Goal: Task Accomplishment & Management: Manage account settings

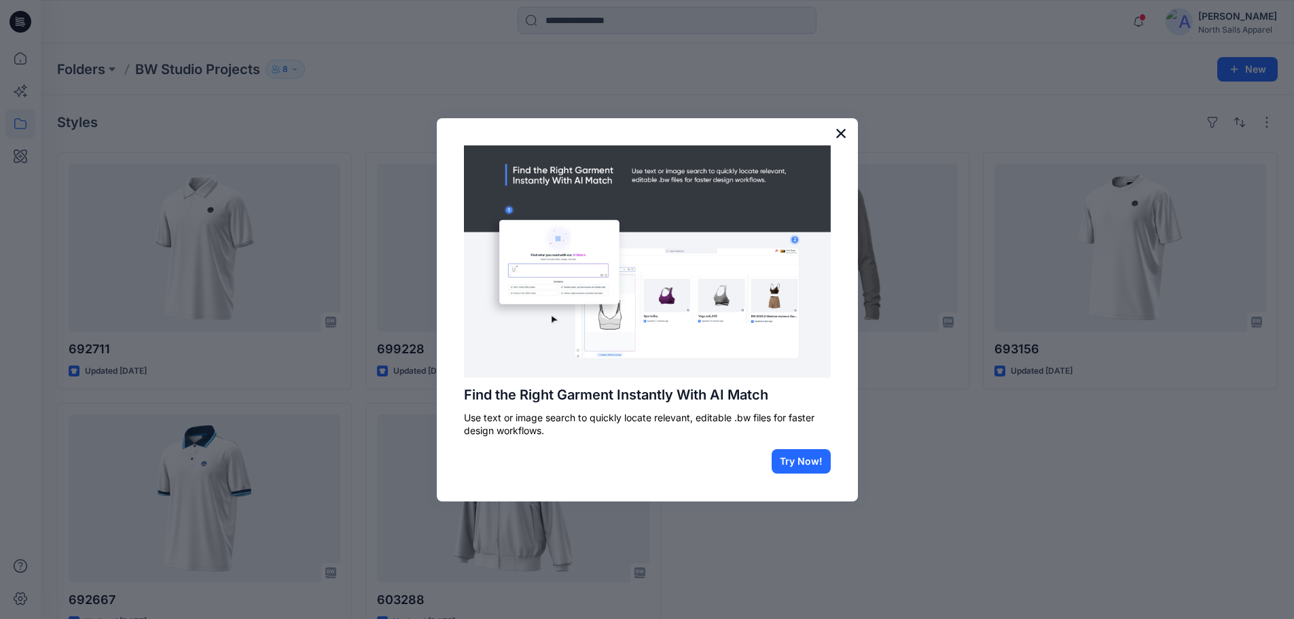
click at [842, 137] on button "×" at bounding box center [841, 133] width 13 height 22
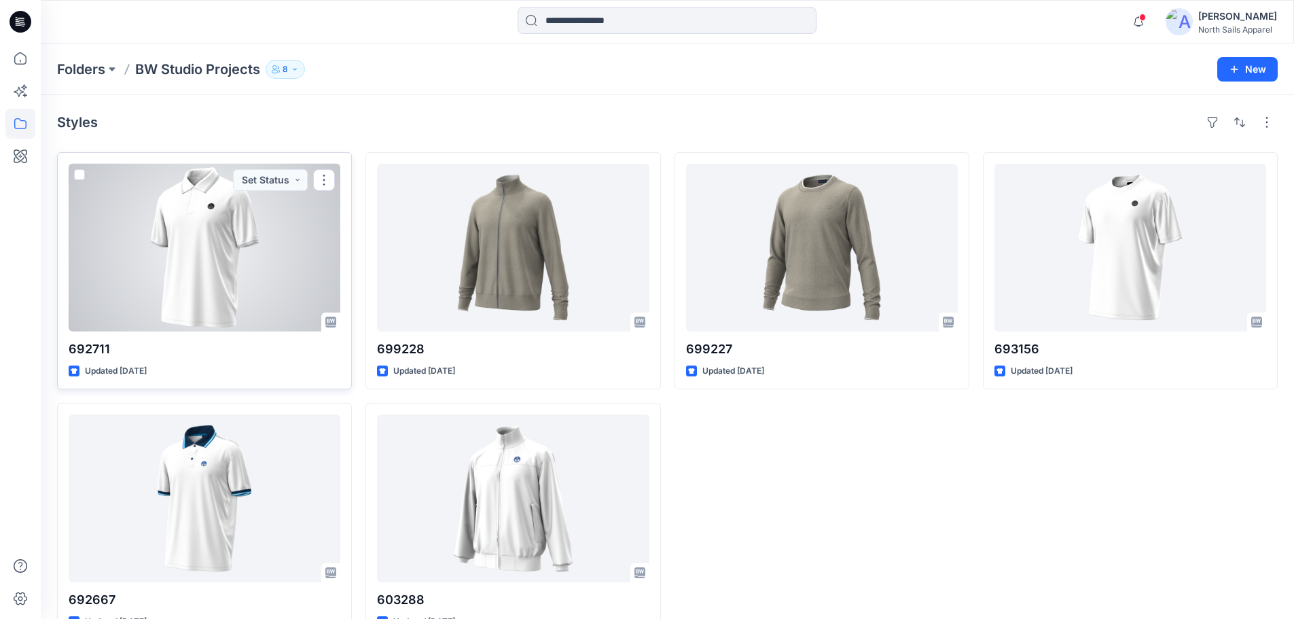
click at [175, 264] on div at bounding box center [205, 248] width 272 height 168
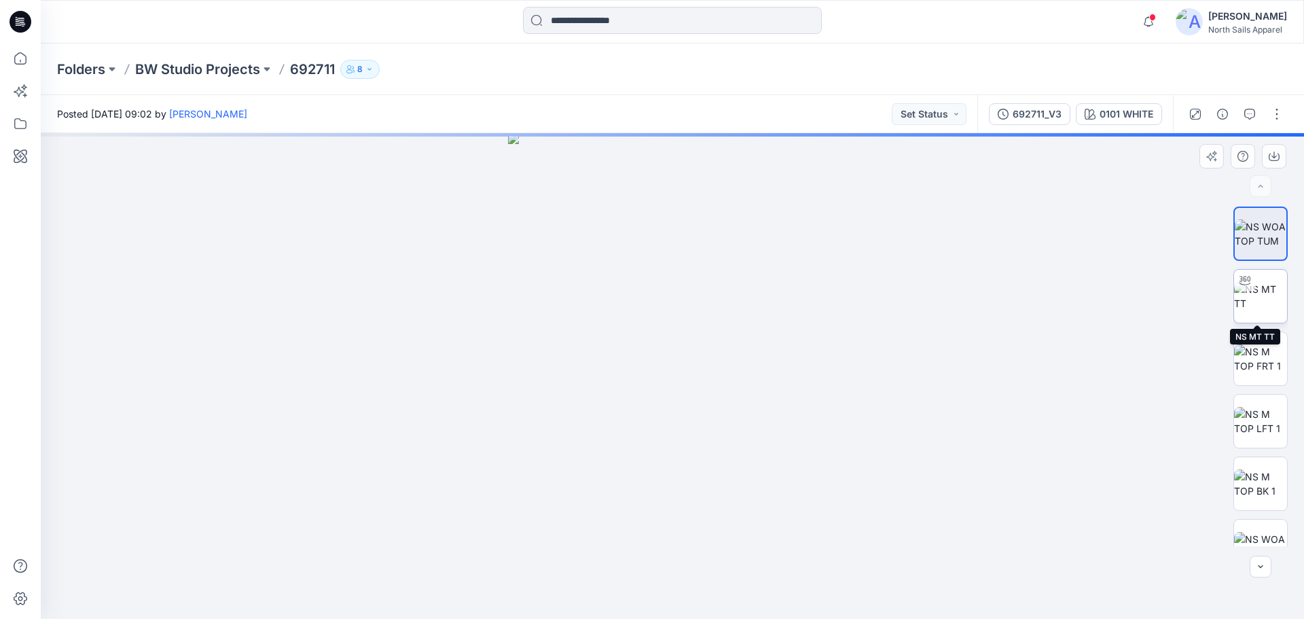
click at [1264, 291] on img at bounding box center [1260, 296] width 53 height 29
drag, startPoint x: 763, startPoint y: 606, endPoint x: 750, endPoint y: 602, distance: 13.5
click at [750, 602] on icon at bounding box center [674, 578] width 411 height 51
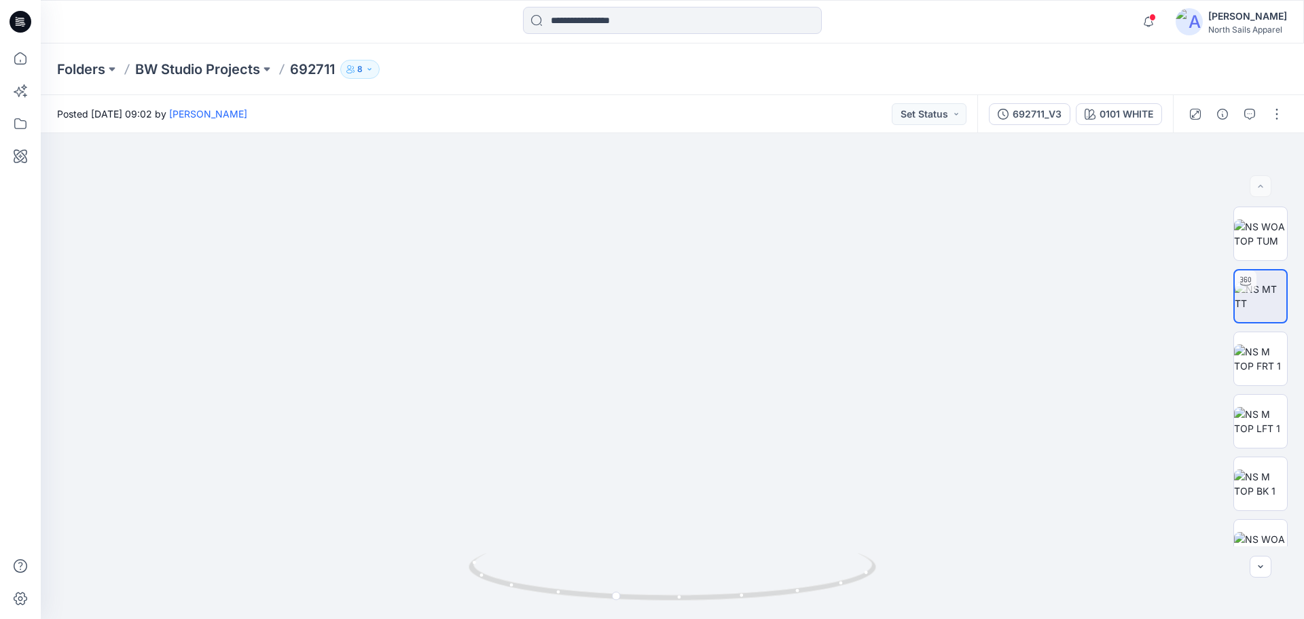
drag, startPoint x: 723, startPoint y: 310, endPoint x: 647, endPoint y: 641, distance: 340.2
drag, startPoint x: 776, startPoint y: 590, endPoint x: 758, endPoint y: 587, distance: 17.9
click at [1218, 22] on div "[PERSON_NAME]" at bounding box center [1247, 16] width 79 height 16
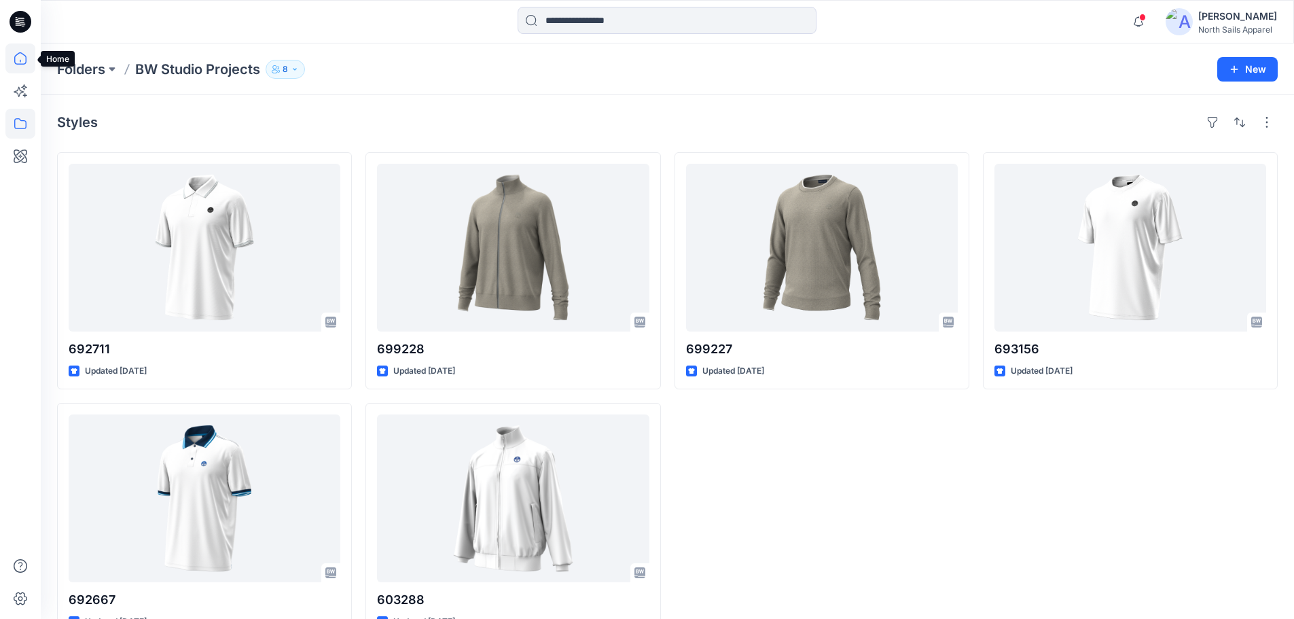
click at [17, 56] on icon at bounding box center [20, 58] width 30 height 30
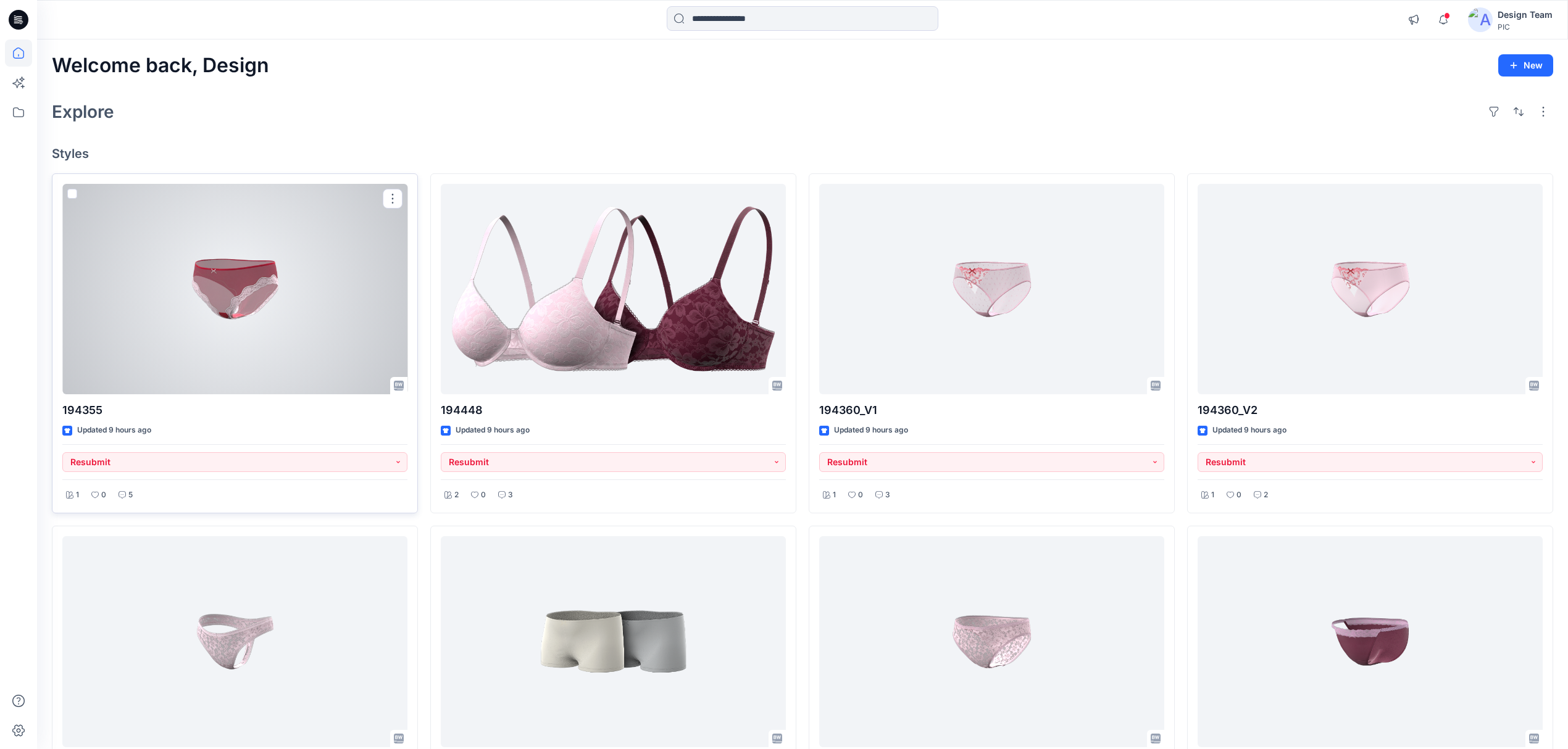
click at [217, 317] on div at bounding box center [235, 289] width 345 height 211
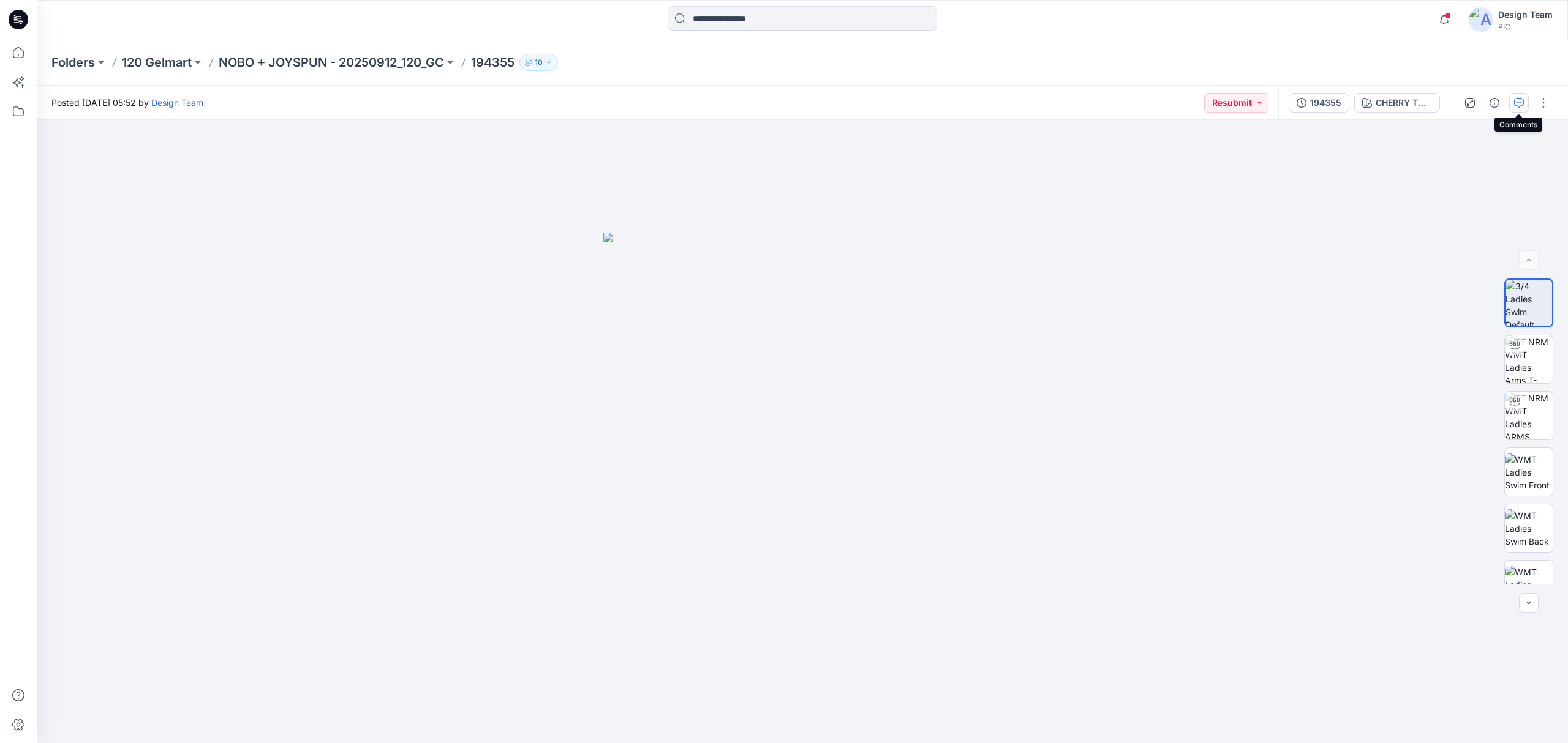
click at [1517, 105] on icon "button" at bounding box center [1518, 103] width 10 height 10
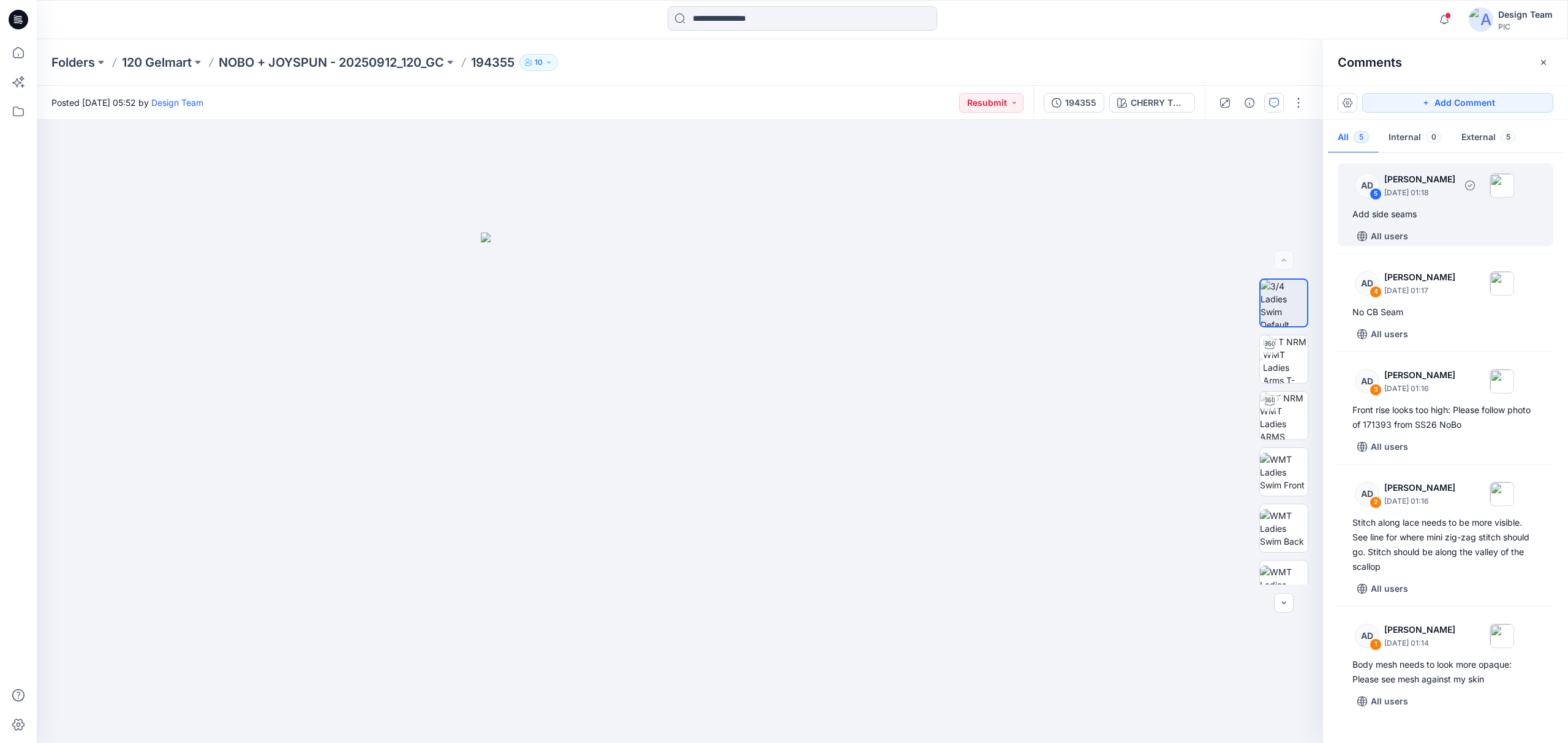
click at [1416, 224] on div "AD 5 Alex Degner September 26, 2025 01:18 Add side seams All users" at bounding box center [1444, 205] width 215 height 83
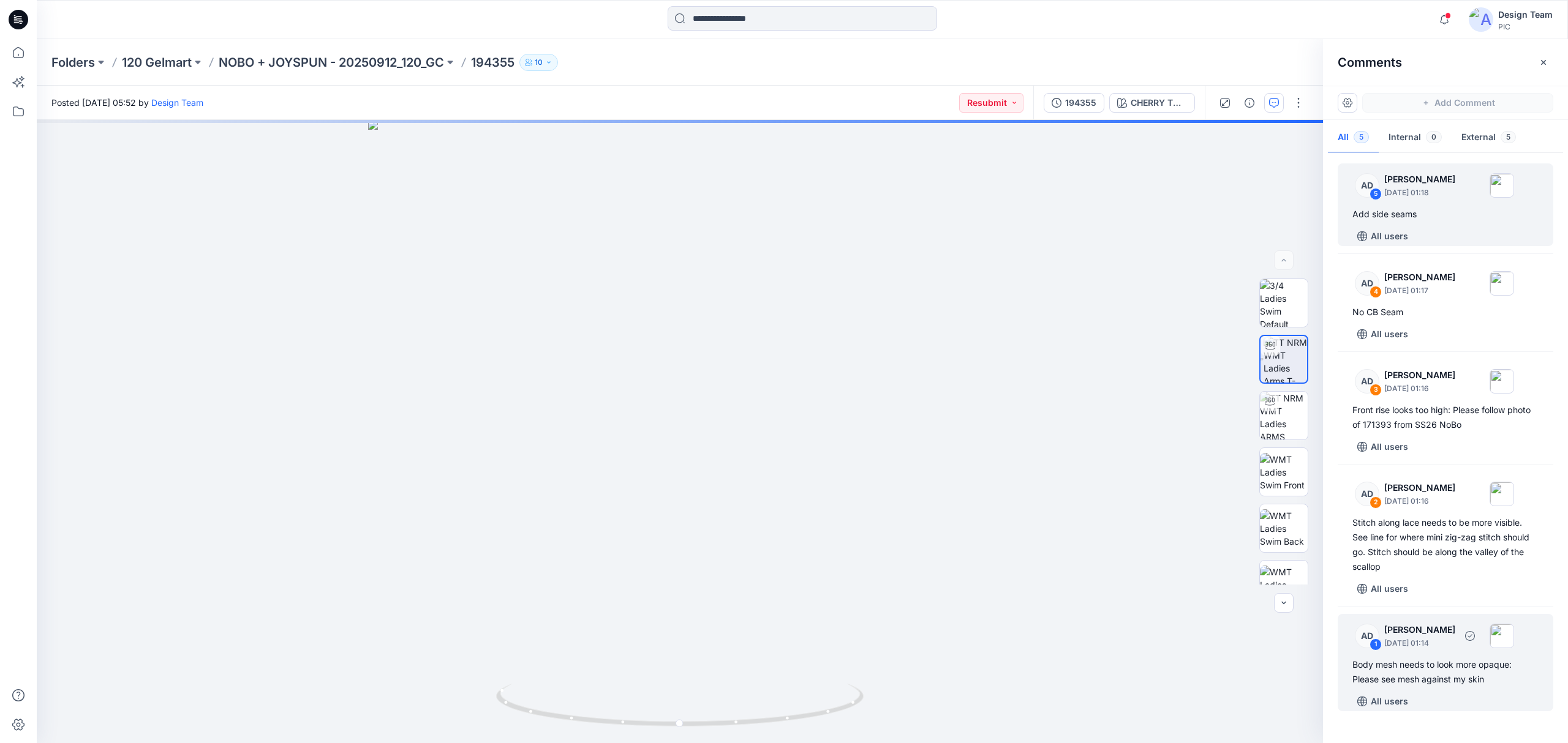
click at [1402, 691] on div "AD 1 Alex Degner September 26, 2025 01:14 Body mesh needs to look more opaque: …" at bounding box center [1444, 663] width 215 height 97
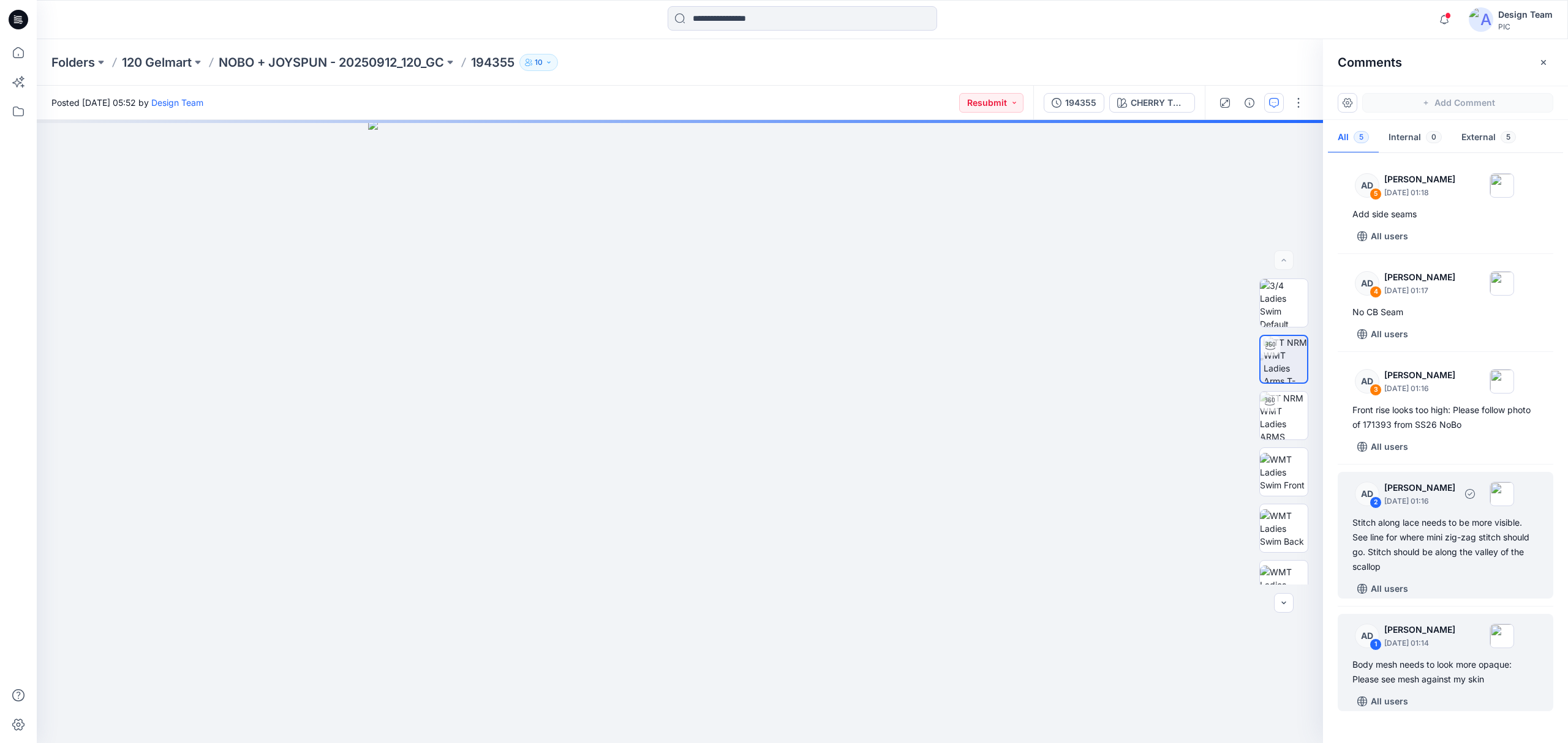
click at [1435, 573] on div "Stitch along lace needs to be more visible. See line for where mini zig-zag sti…" at bounding box center [1445, 545] width 186 height 59
click at [1423, 659] on div "Body mesh needs to look more opaque: Please see mesh against my skin" at bounding box center [1445, 672] width 186 height 30
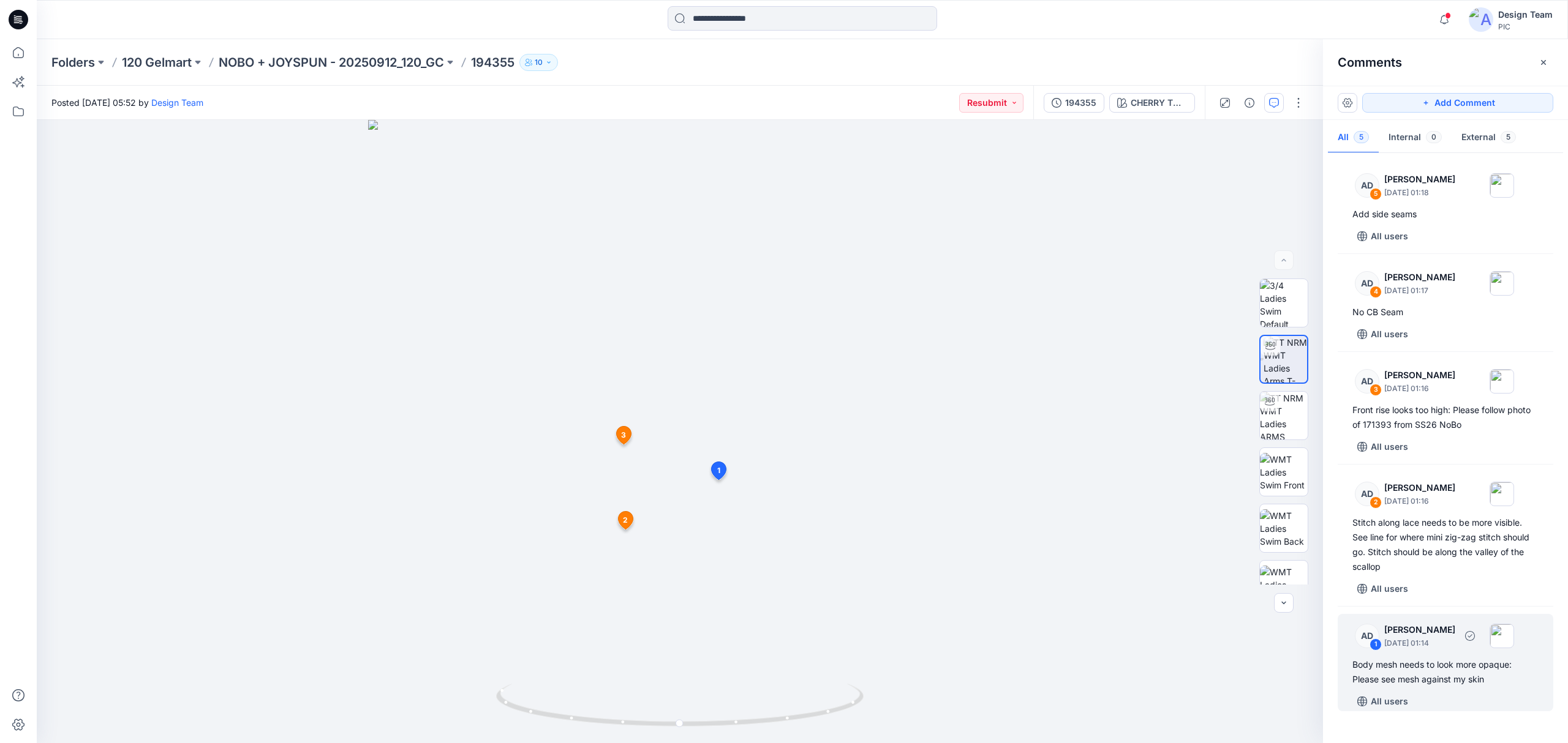
click at [1421, 656] on div "AD 1 Alex Degner September 26, 2025 01:14 Body mesh needs to look more opaque: …" at bounding box center [1444, 663] width 215 height 97
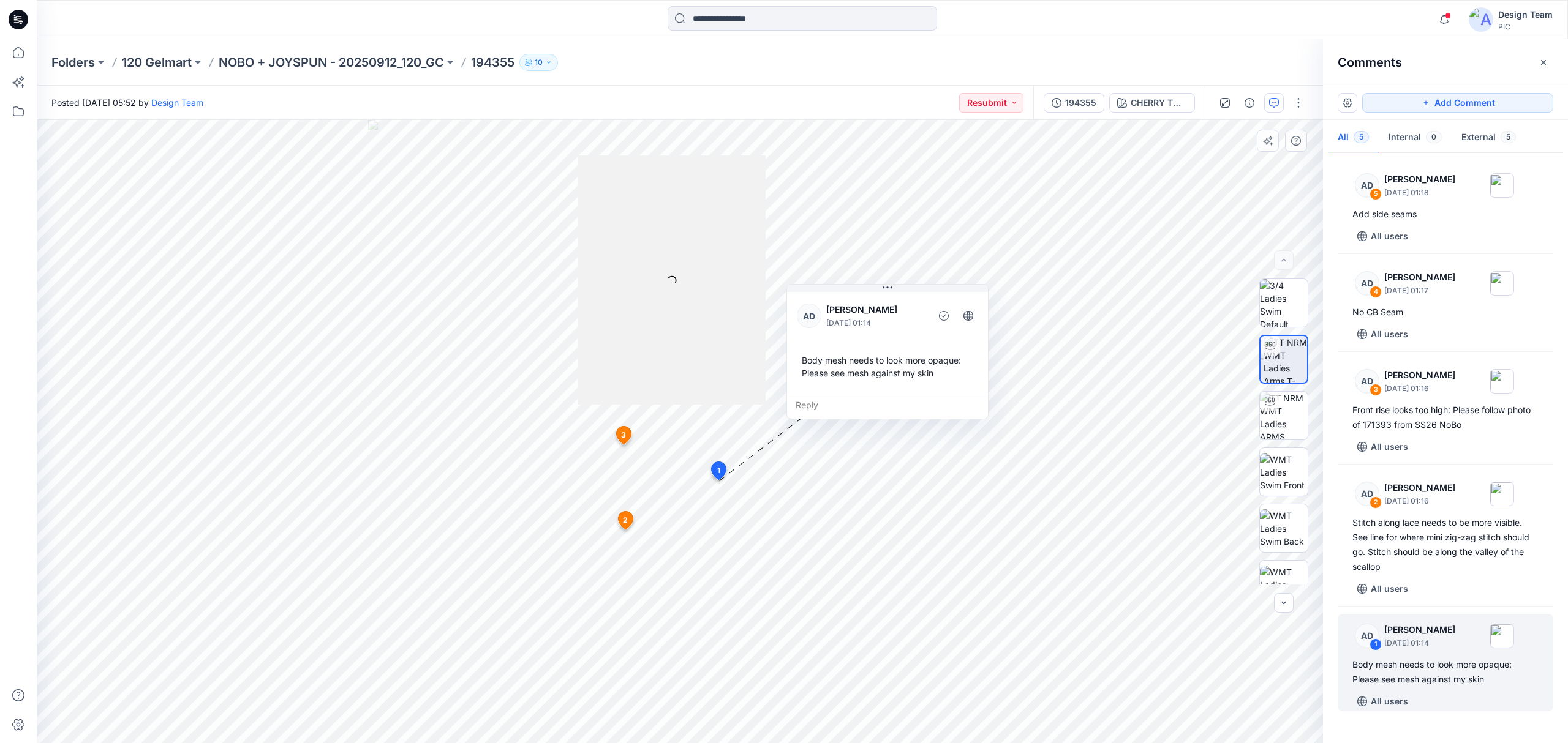
click at [850, 404] on div "Reply" at bounding box center [887, 406] width 201 height 27
click at [0, 188] on html "Notifications Alex Degner changed the status of 194355 to Resubmit ` View Style…" at bounding box center [784, 372] width 1568 height 743
click at [441, 86] on div "Posted Thursday, September 25, 2025 05:52 by Design Team Resubmit 194355 CHERRY…" at bounding box center [802, 414] width 1531 height 657
click at [1281, 422] on img at bounding box center [1283, 416] width 48 height 48
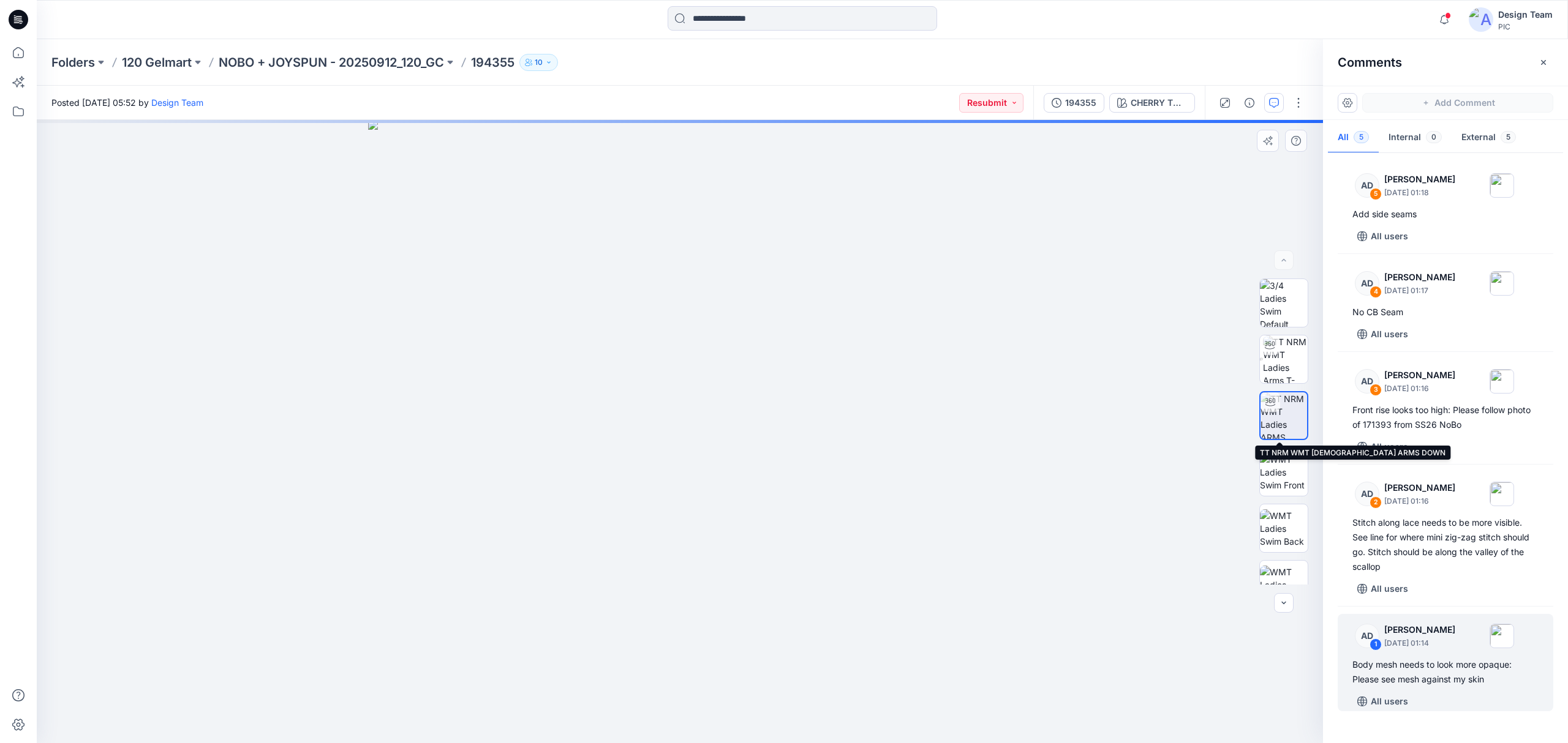
click at [1281, 414] on img at bounding box center [1284, 416] width 47 height 47
click at [1279, 356] on img at bounding box center [1285, 359] width 45 height 48
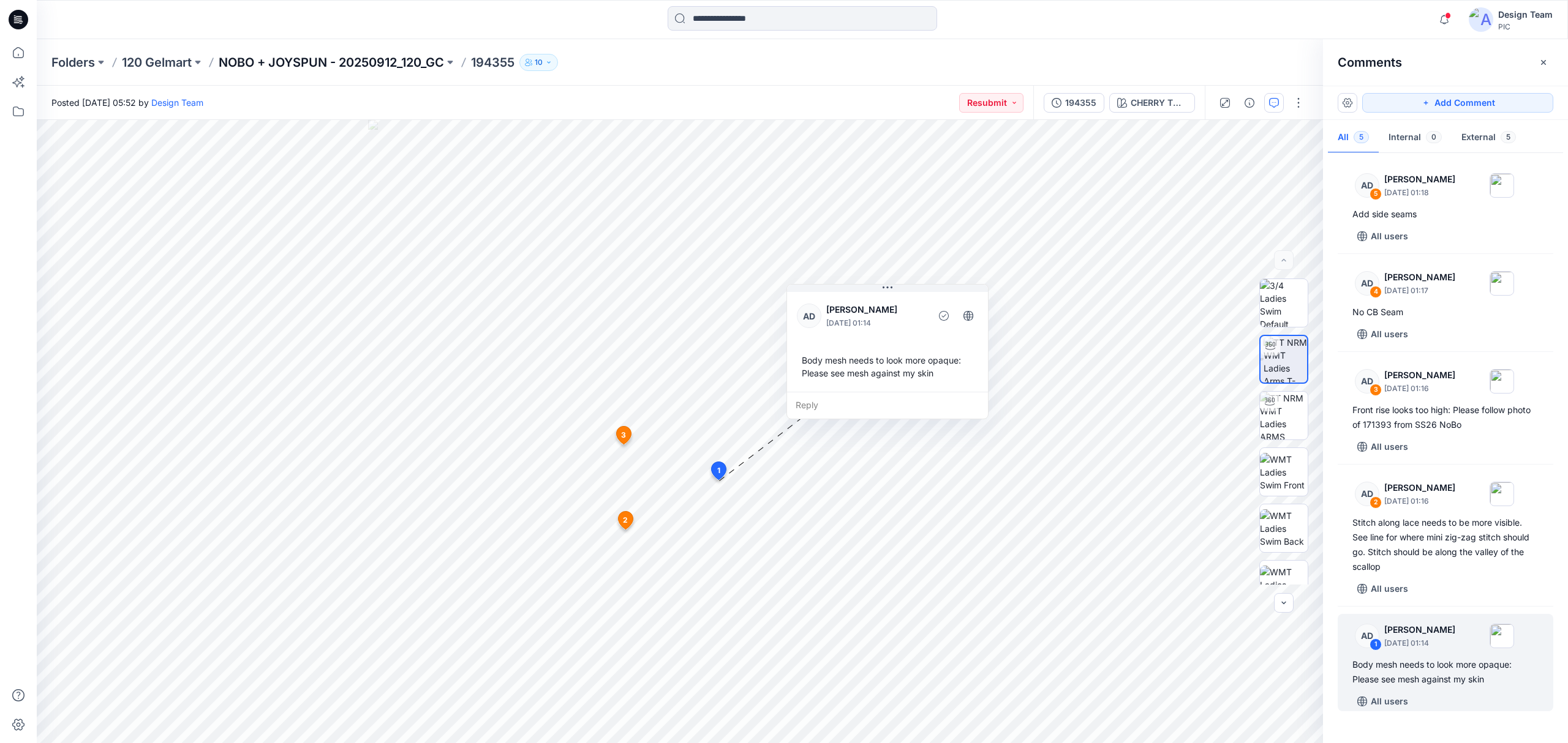
click at [267, 60] on p "NOBO + JOYSPUN - 20250912_120_GC" at bounding box center [331, 62] width 225 height 17
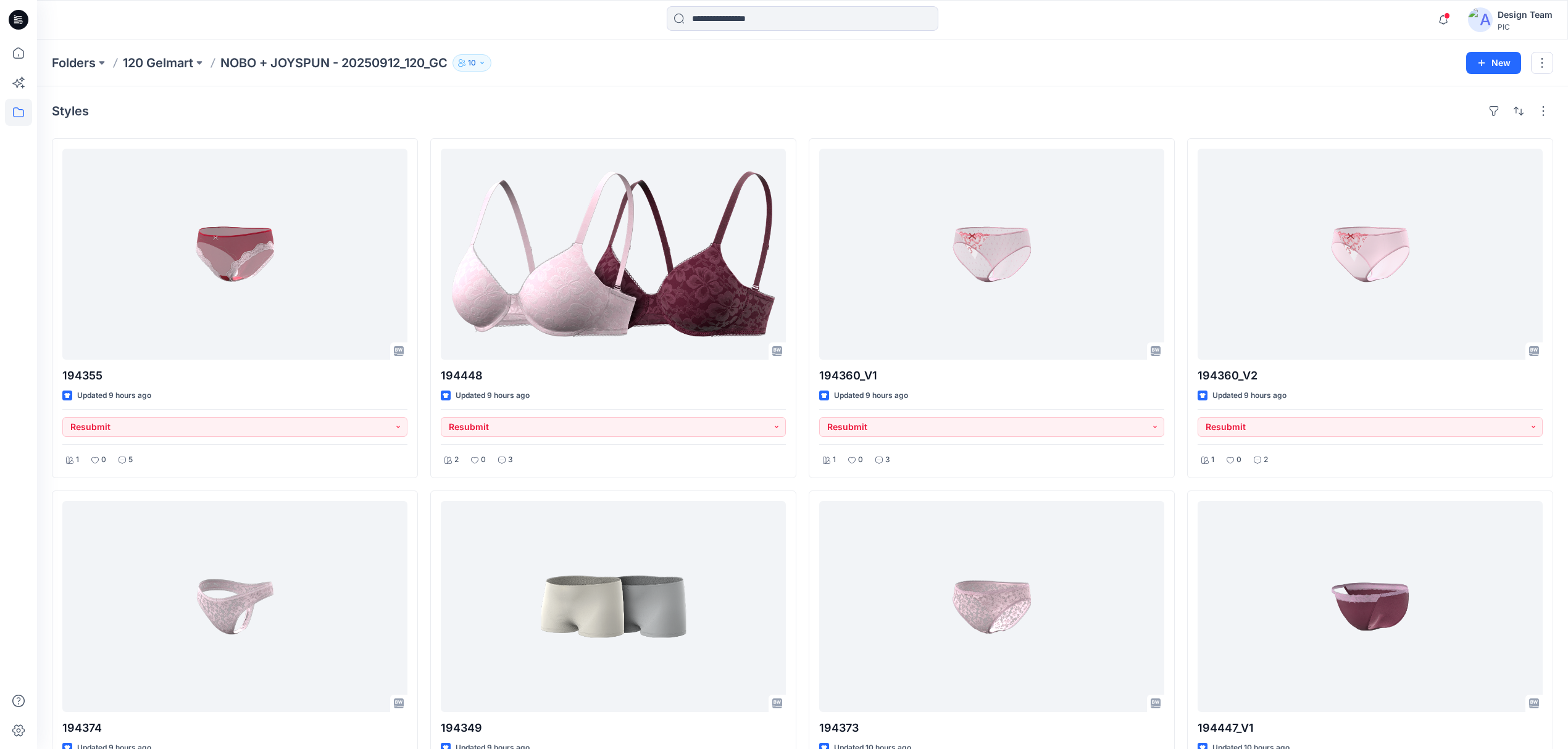
click at [952, 3] on div "Notifications Alex Degner changed the status of 194355 to Resubmit ` View Style…" at bounding box center [803, 19] width 1531 height 39
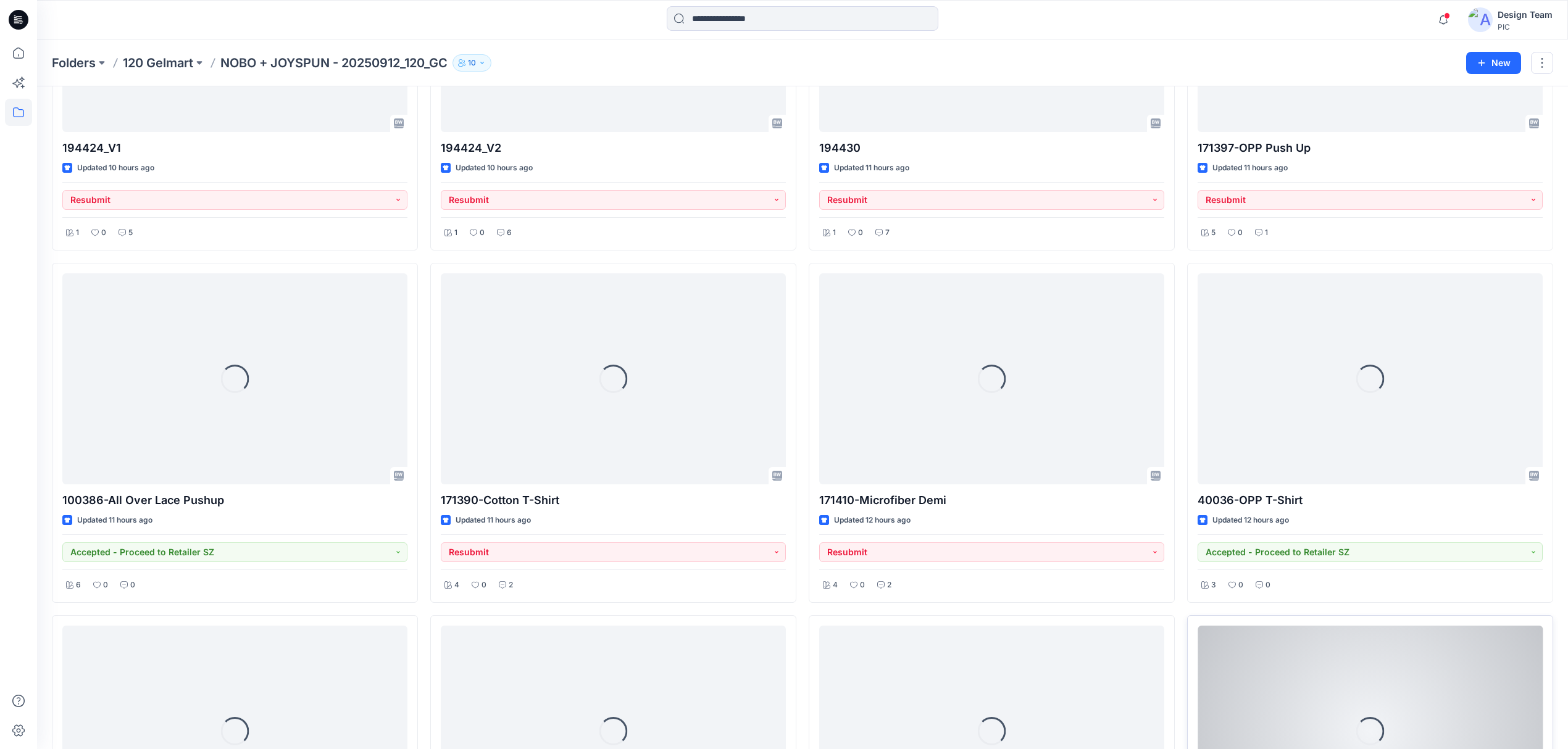
scroll to position [1483, 0]
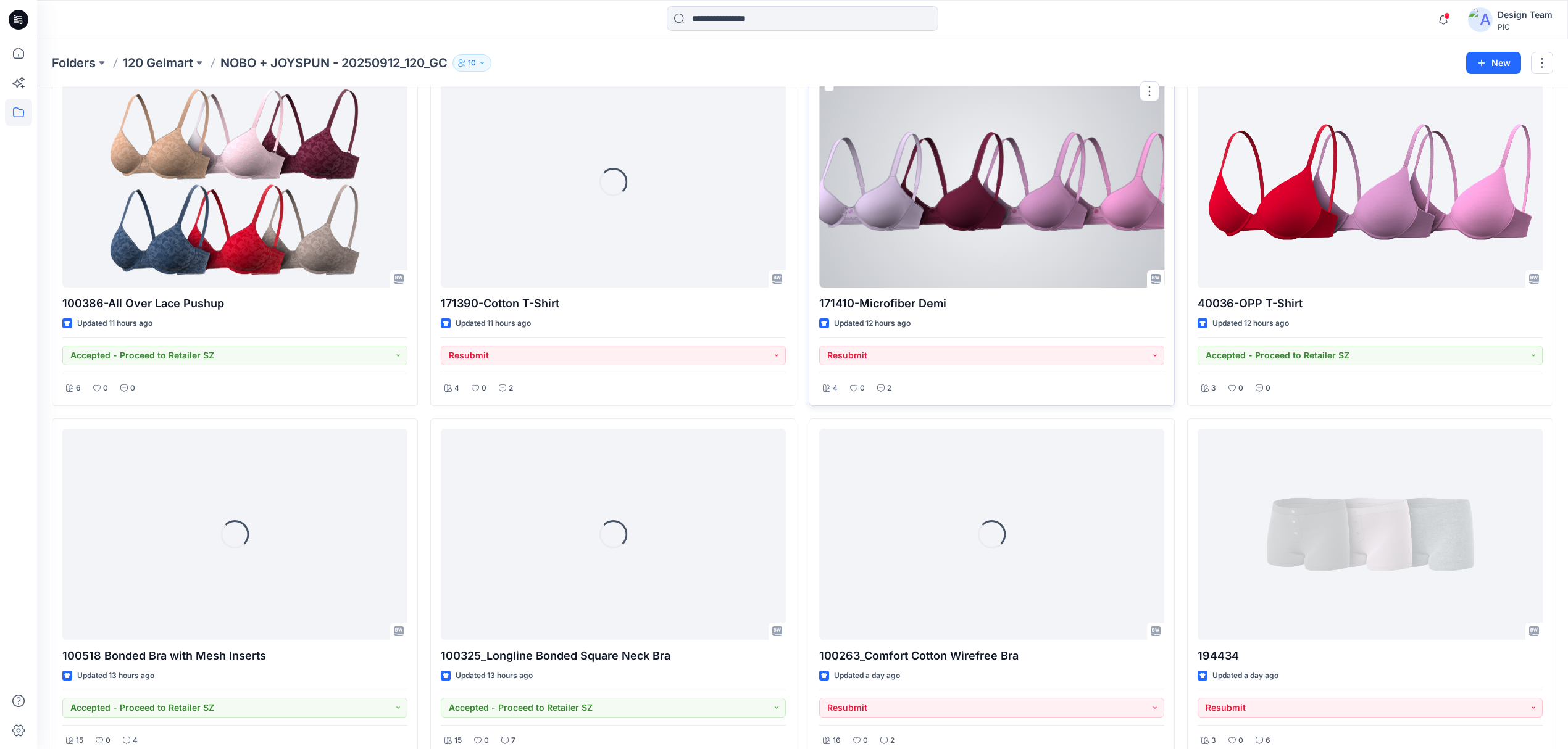
click at [1074, 244] on div at bounding box center [992, 182] width 345 height 211
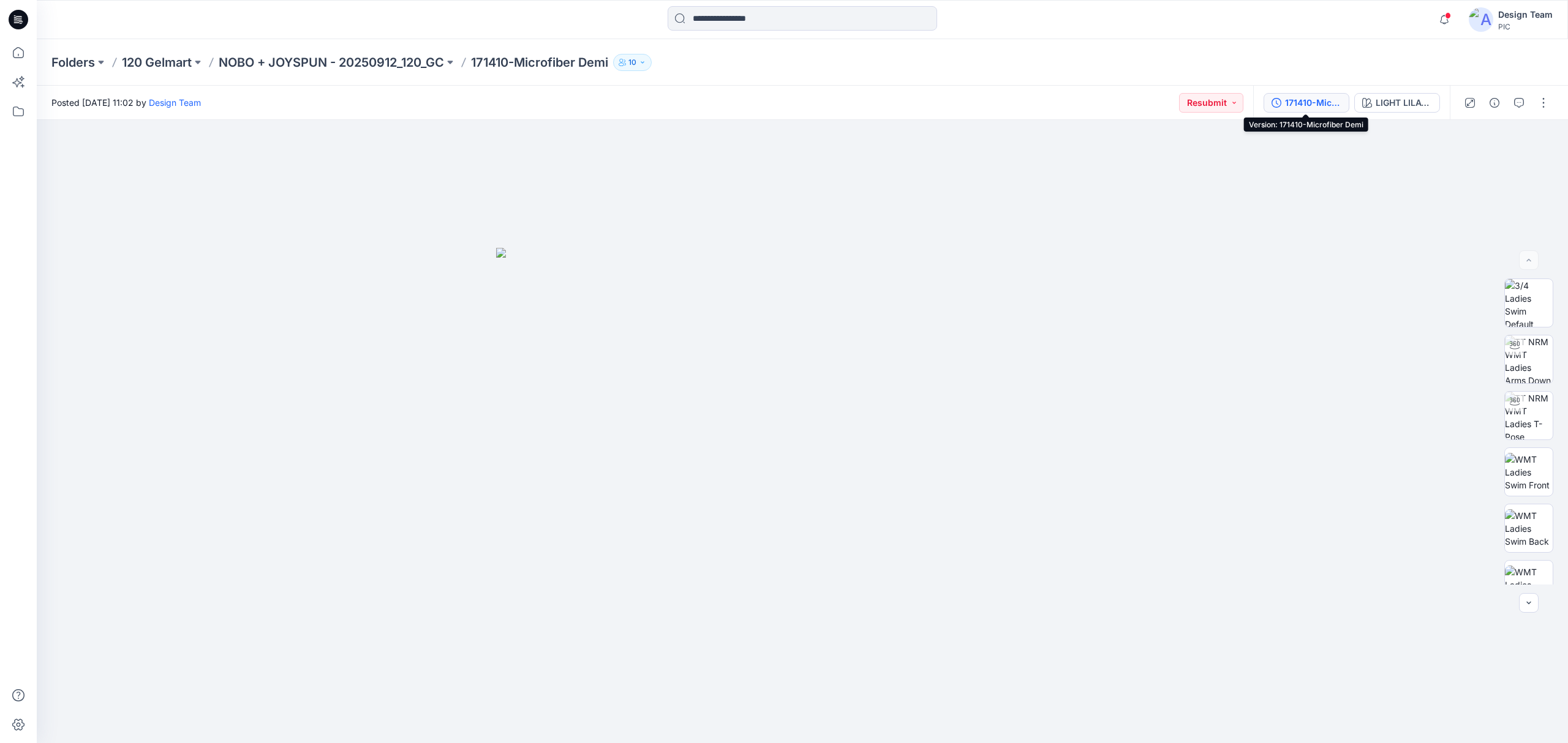
click at [1285, 104] on div "171410-Microfiber Demi" at bounding box center [1313, 103] width 56 height 14
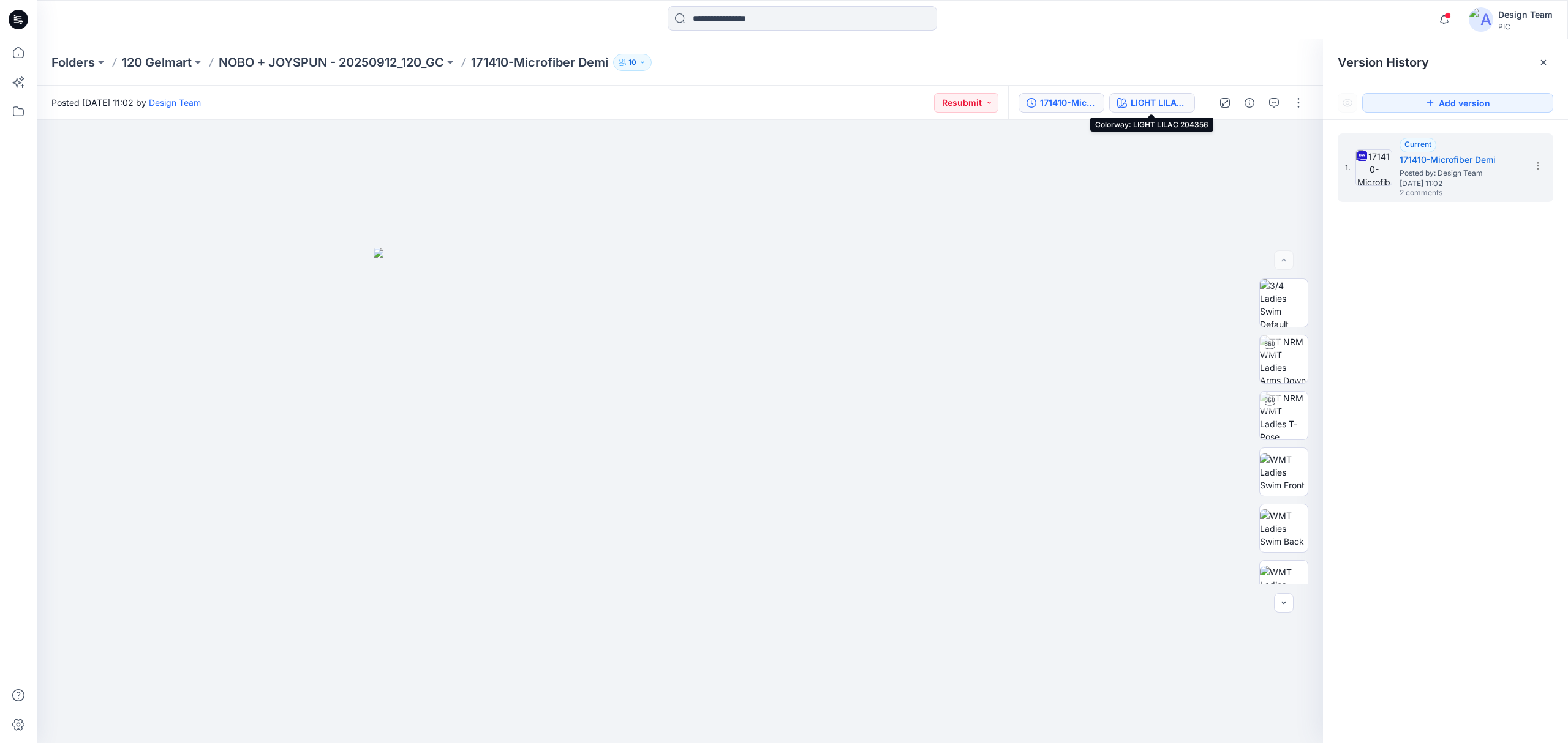
click at [1151, 99] on div "LIGHT LILAC 204356" at bounding box center [1159, 103] width 56 height 14
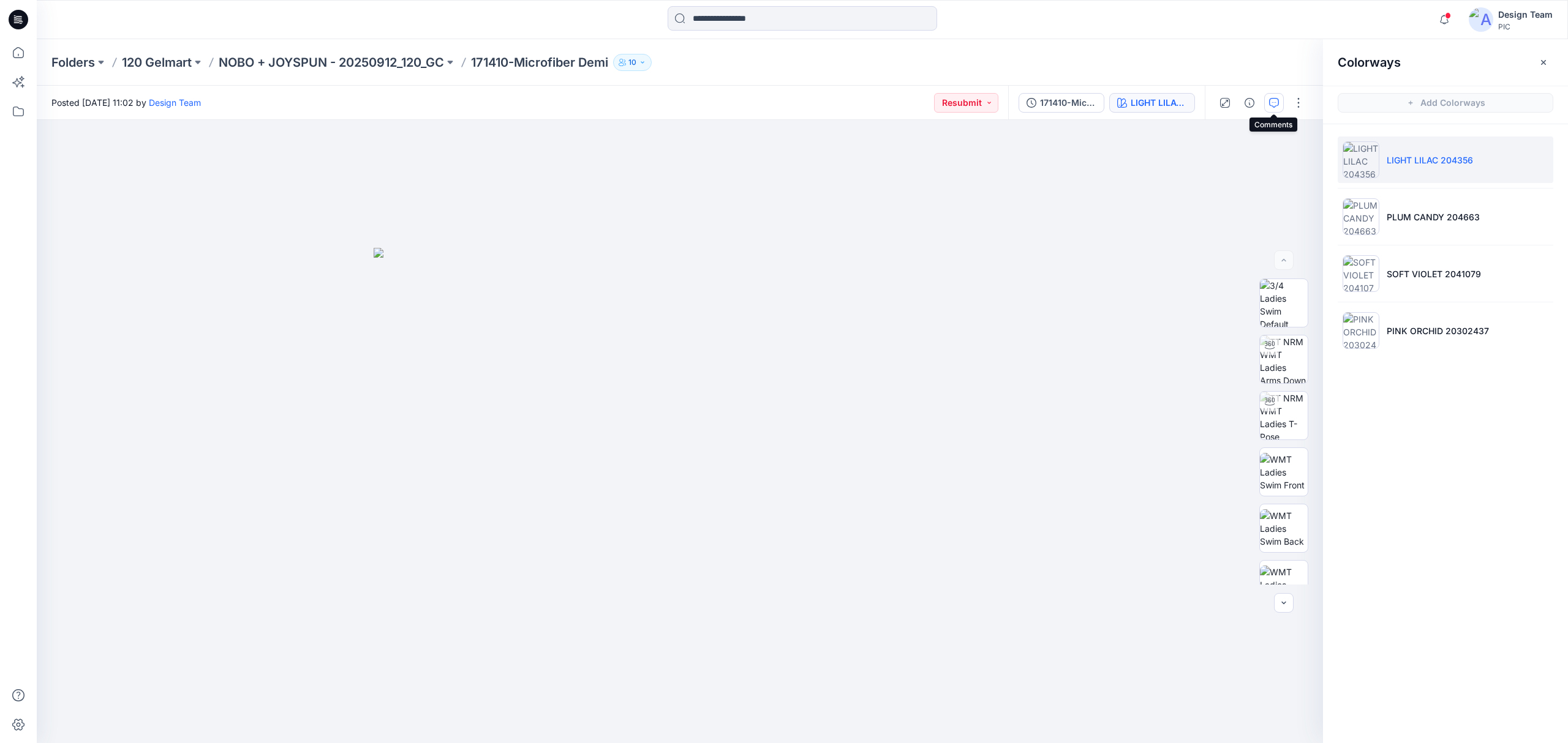
click at [1269, 104] on icon "button" at bounding box center [1273, 103] width 10 height 10
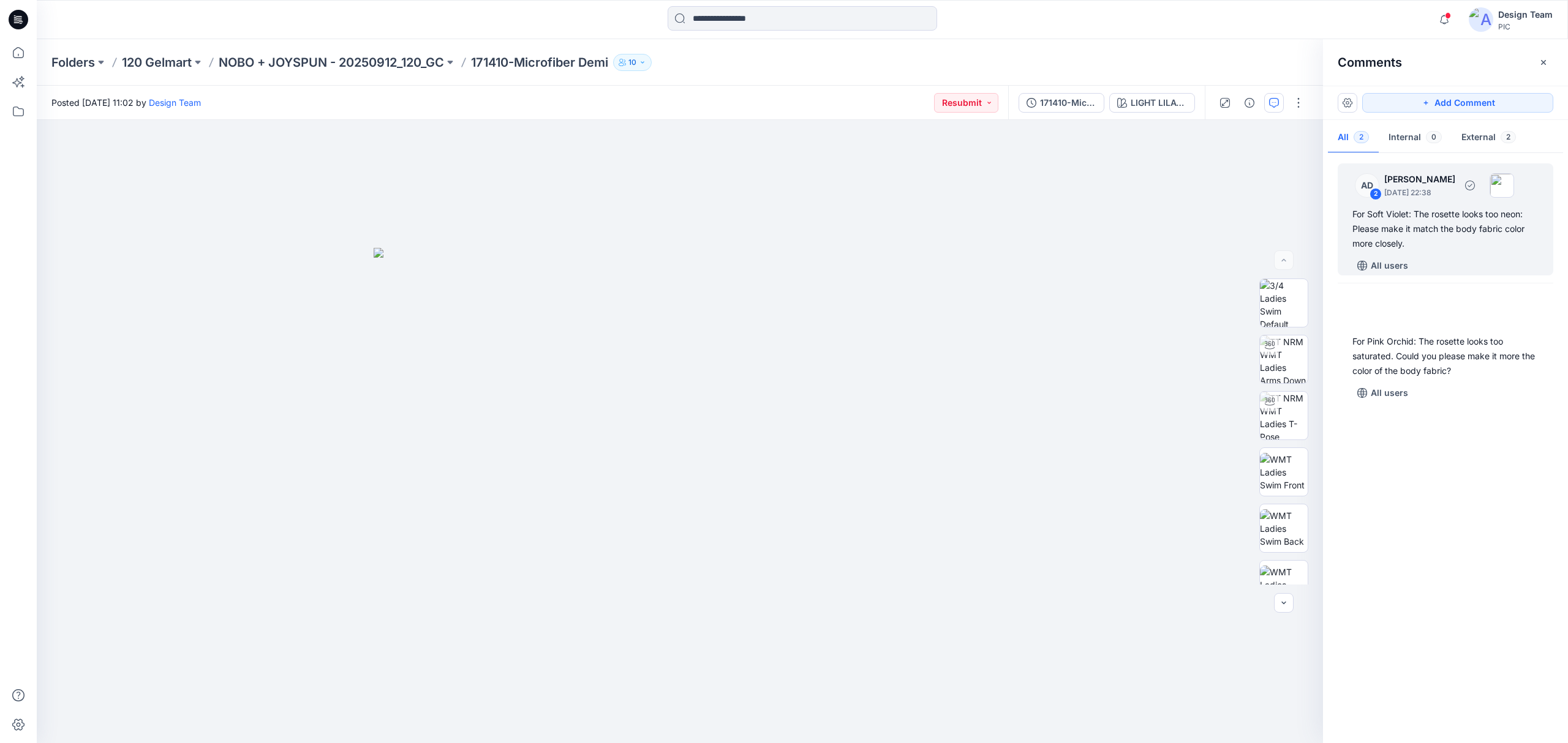
click at [1444, 258] on div "All users" at bounding box center [1453, 266] width 201 height 20
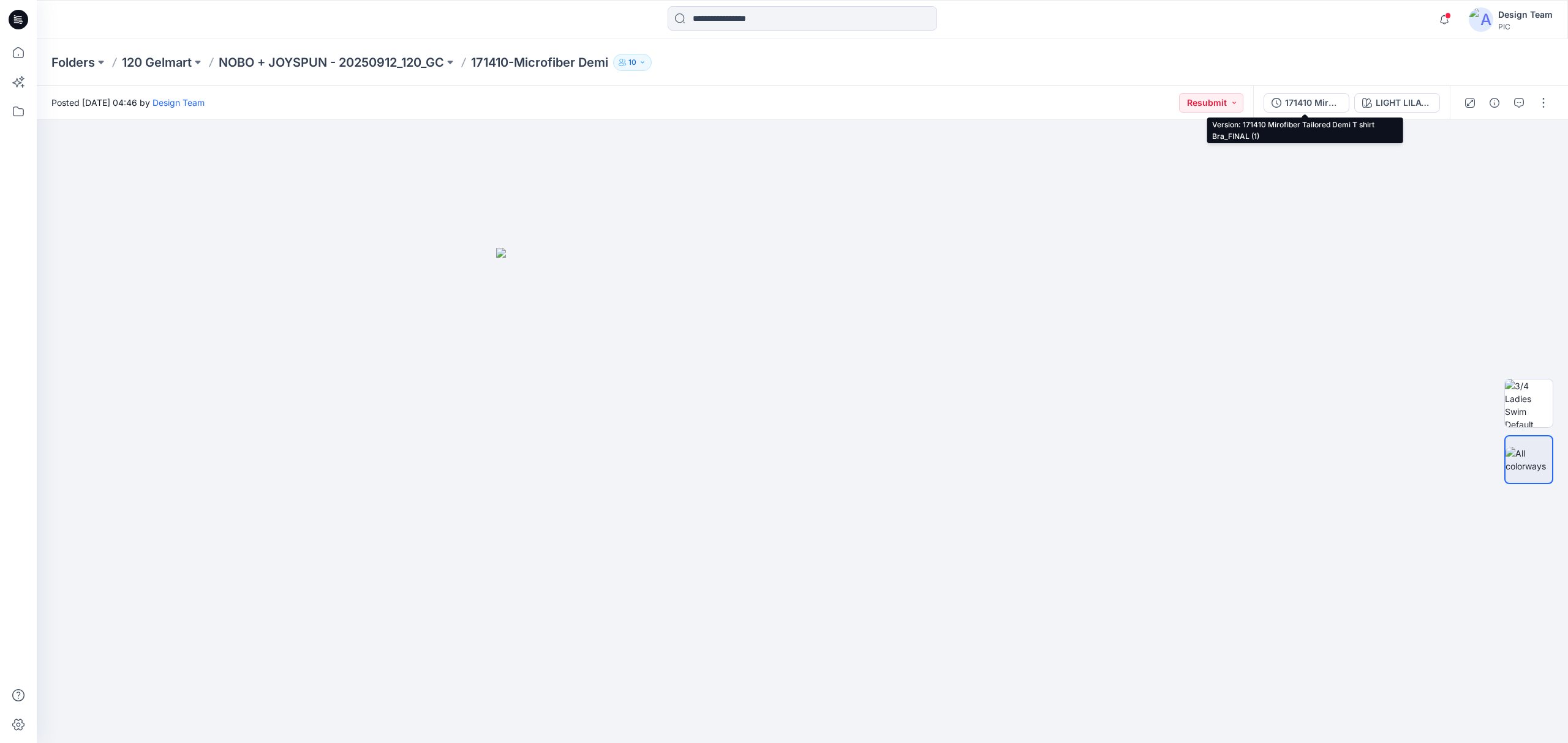
drag, startPoint x: 1297, startPoint y: 104, endPoint x: 1314, endPoint y: 103, distance: 17.0
click at [1297, 104] on div "171410 Mirofiber Tailored Demi T shirt Bra_FINAL (1)" at bounding box center [1313, 103] width 56 height 14
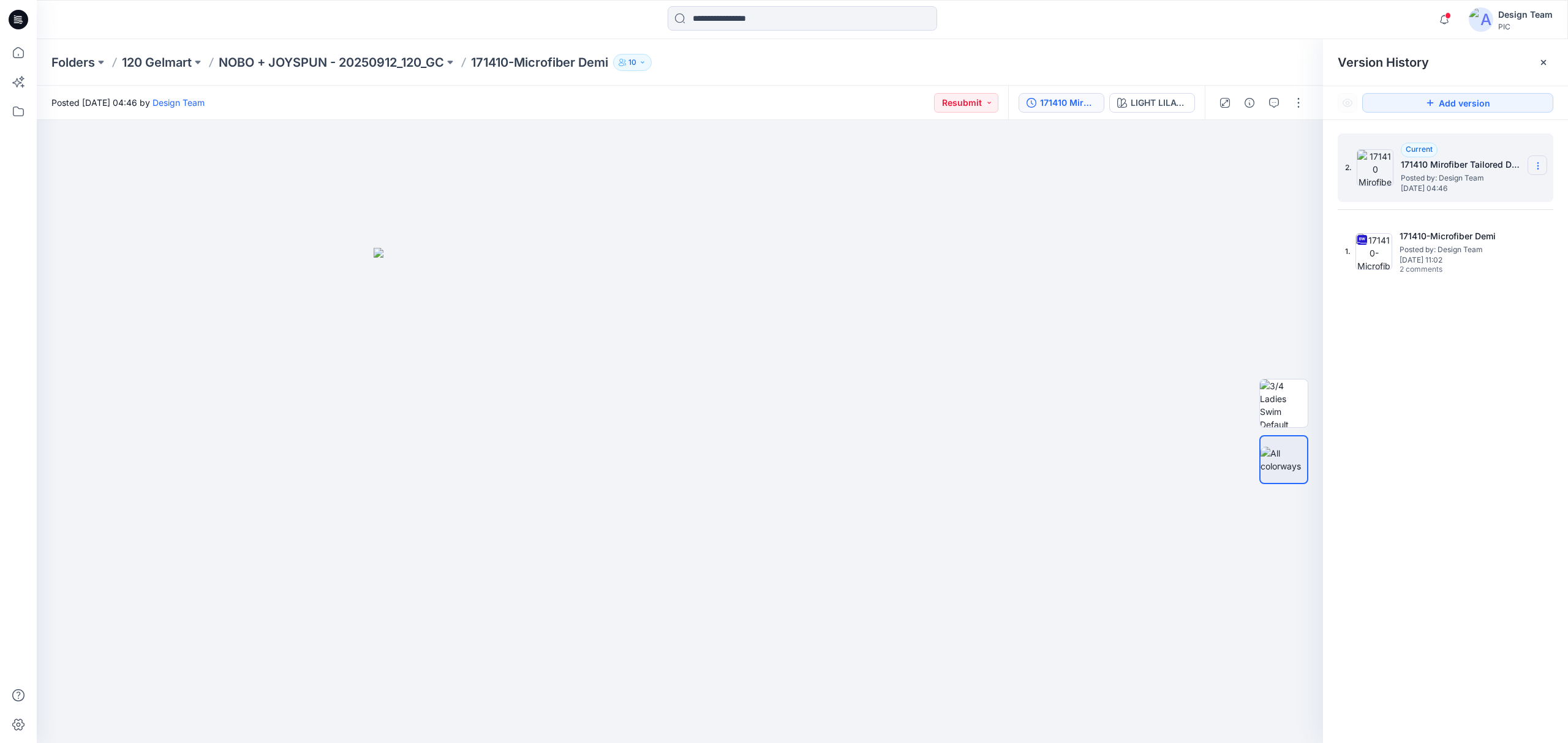
click at [1529, 162] on section at bounding box center [1537, 165] width 20 height 20
click at [1480, 239] on span "Delete Version" at bounding box center [1453, 245] width 58 height 14
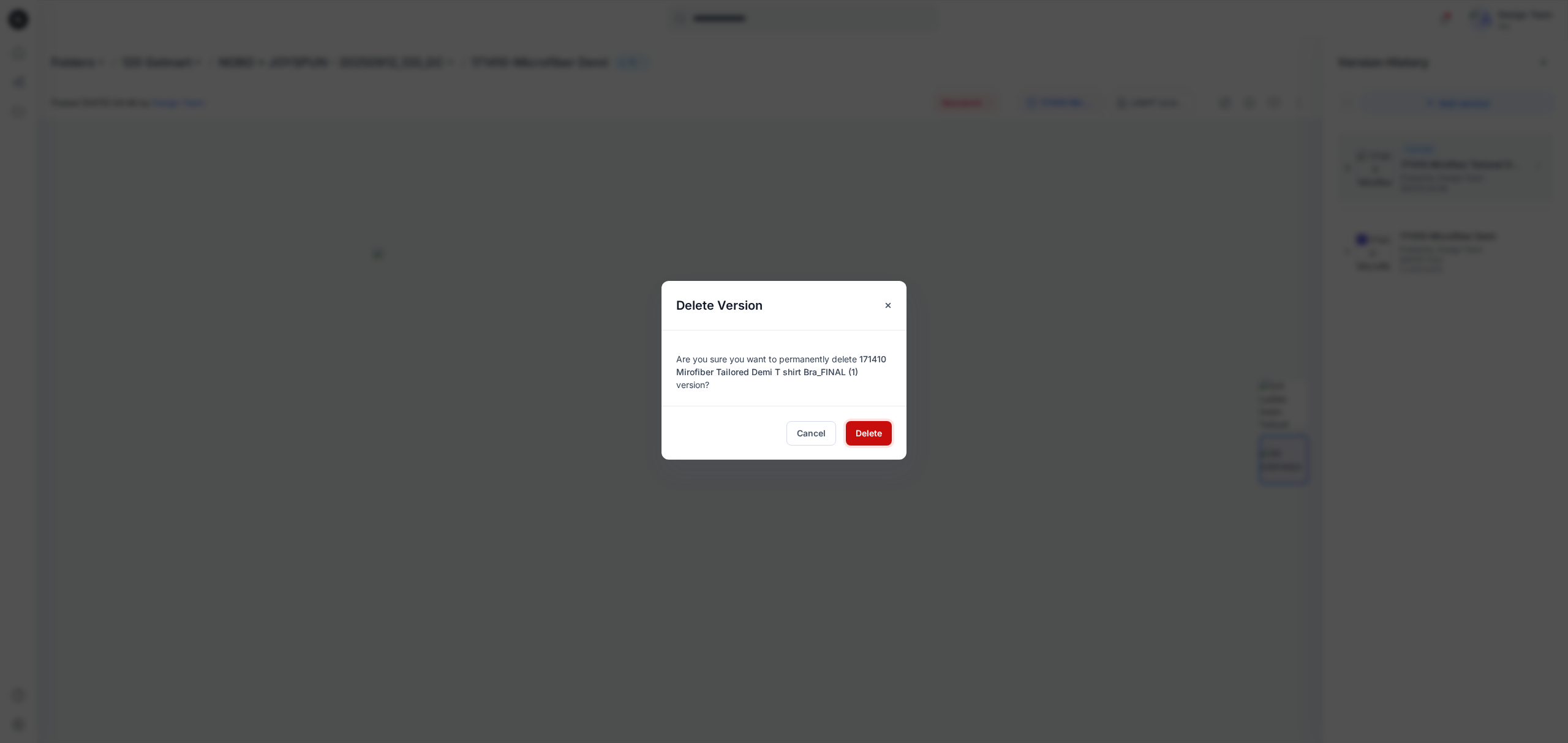
click at [882, 438] on button "Delete" at bounding box center [868, 433] width 46 height 24
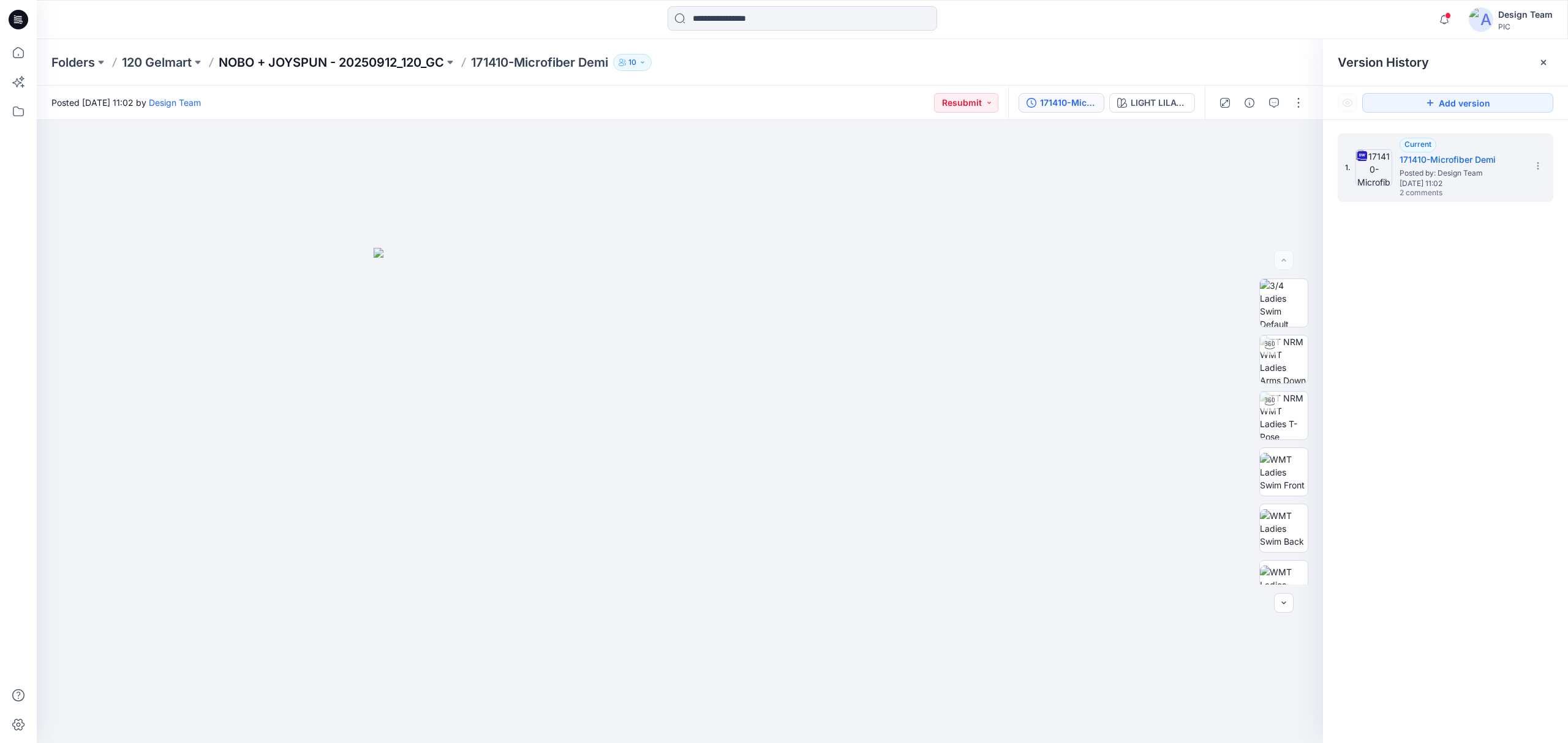
click at [298, 65] on p "NOBO + JOYSPUN - 20250912_120_GC" at bounding box center [331, 62] width 225 height 17
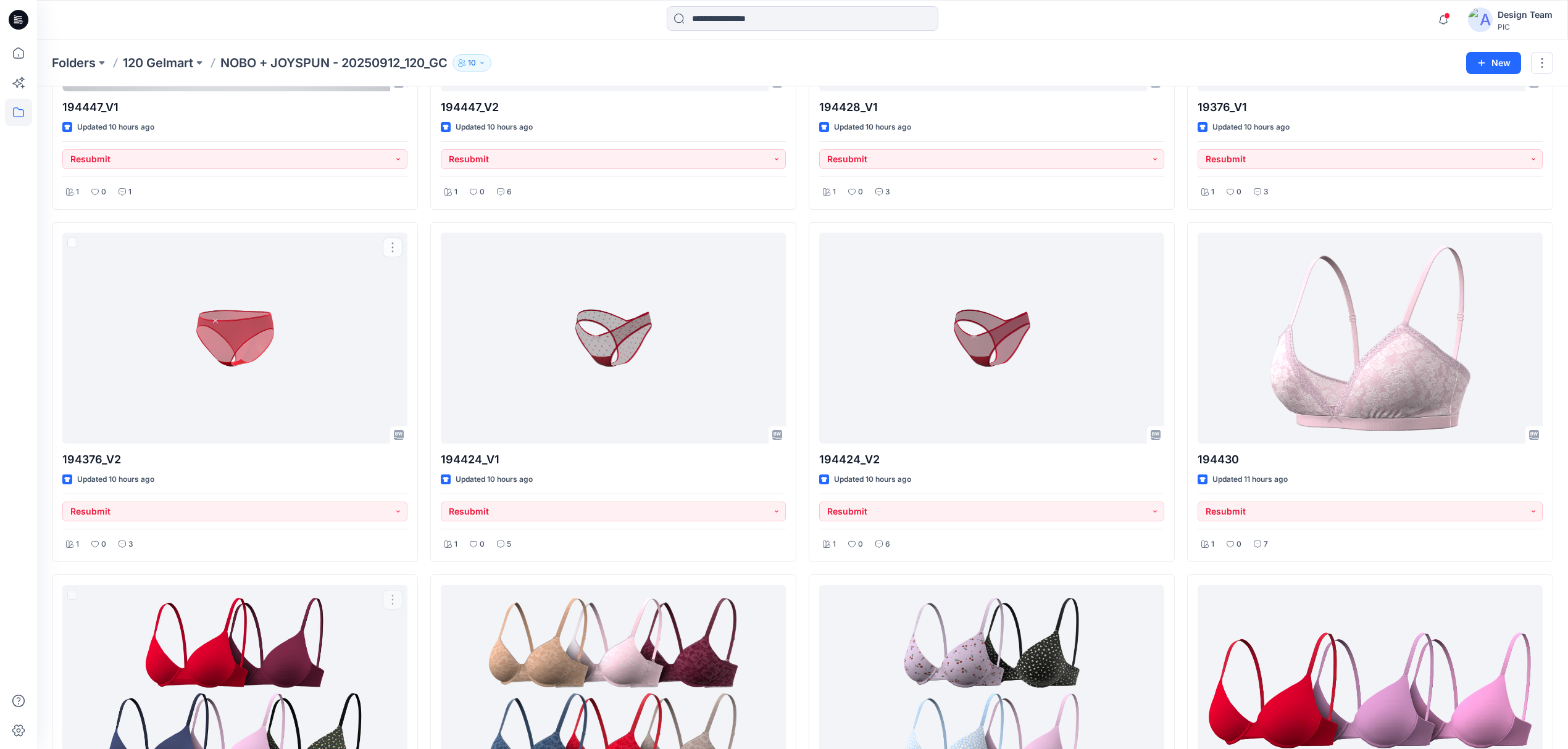
scroll to position [742, 0]
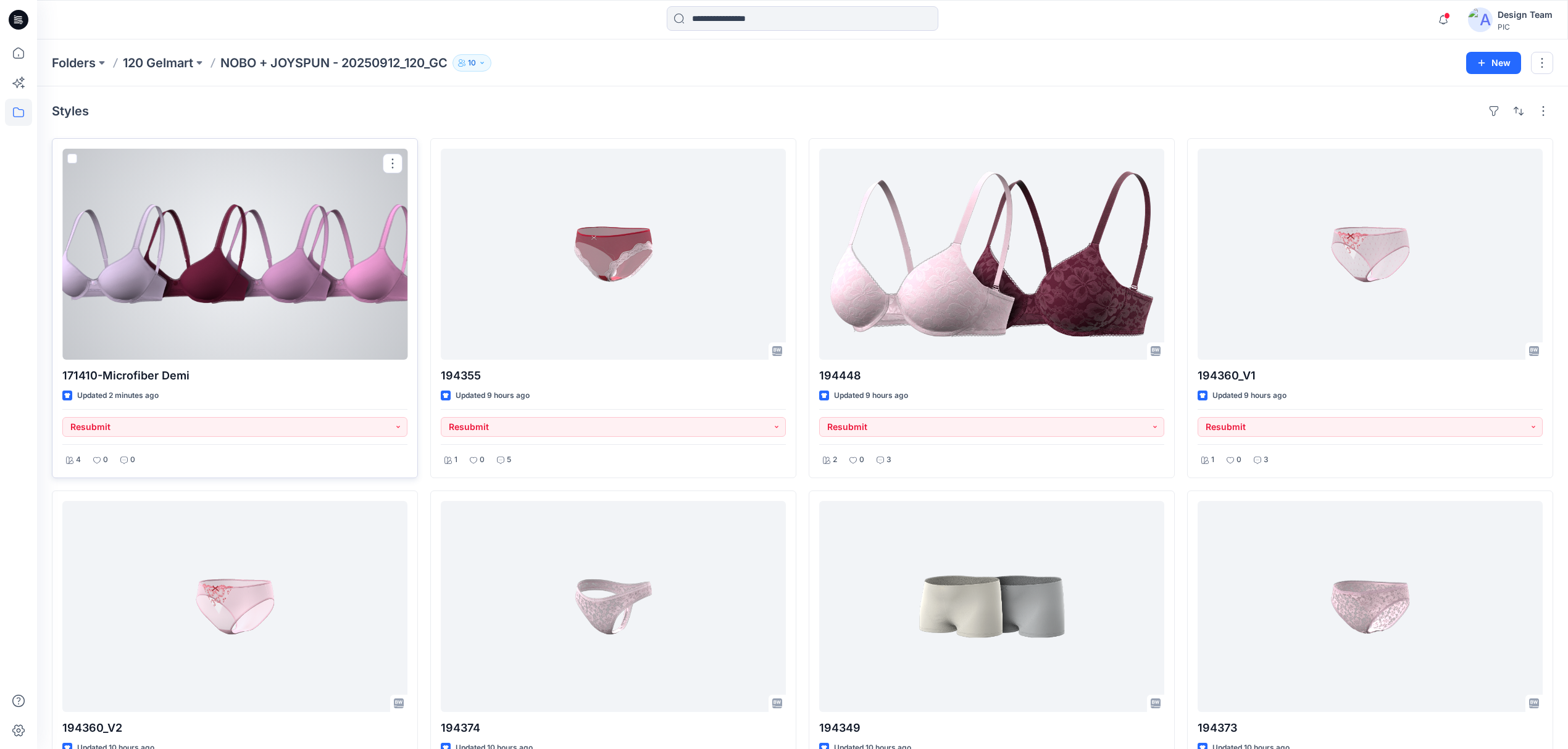
click at [208, 245] on div at bounding box center [235, 255] width 345 height 211
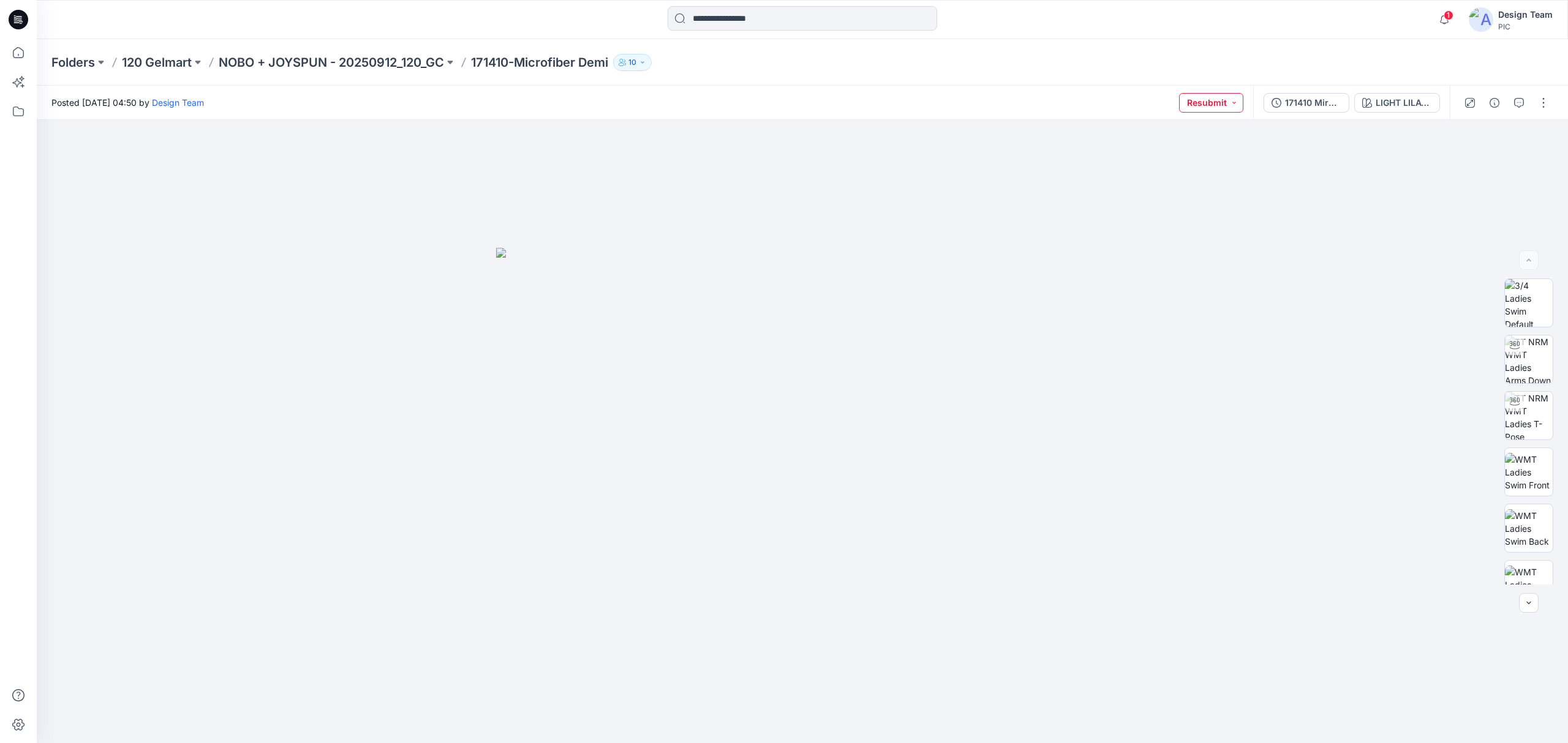
click at [1230, 104] on button "Resubmit" at bounding box center [1210, 103] width 64 height 20
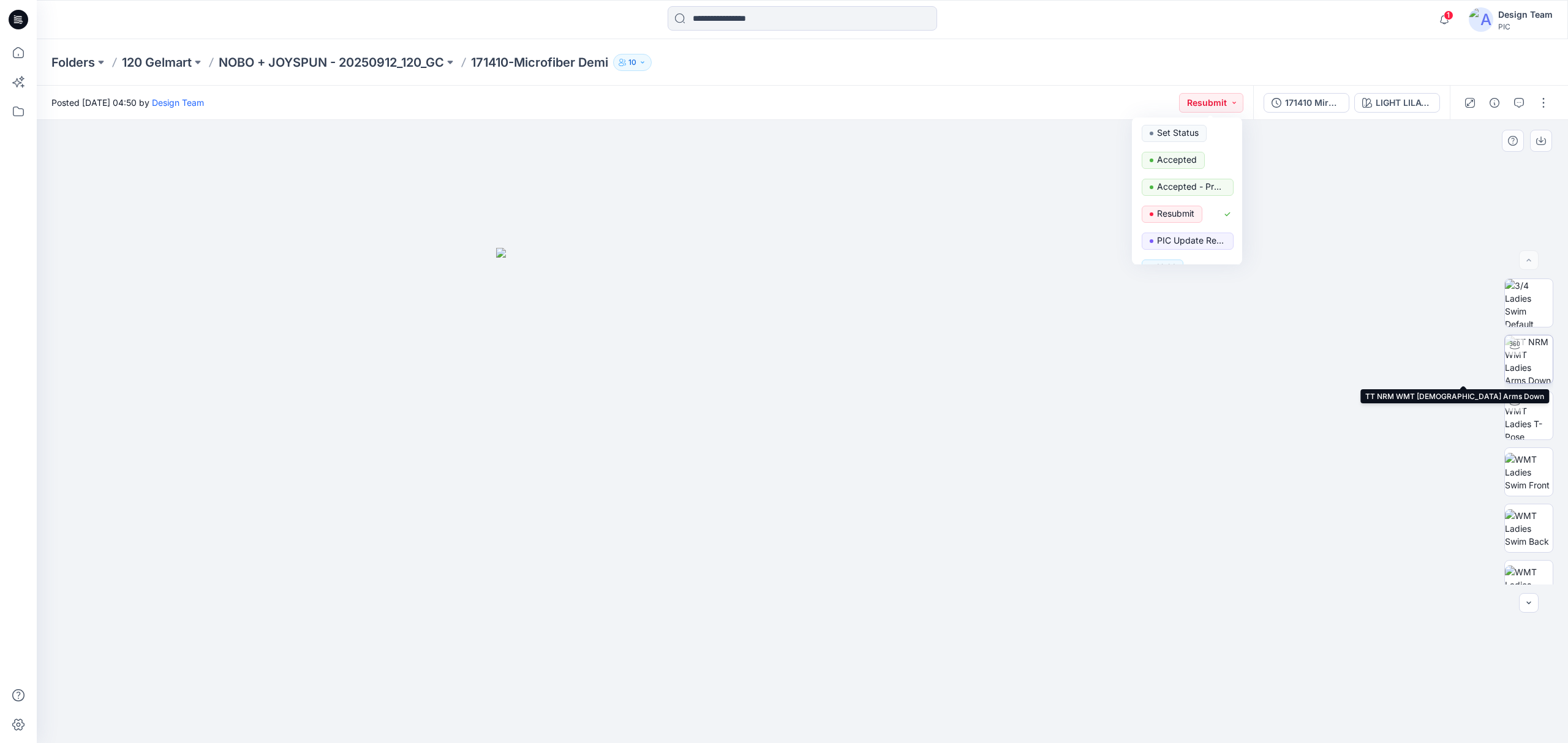
click at [1535, 367] on img at bounding box center [1528, 359] width 48 height 48
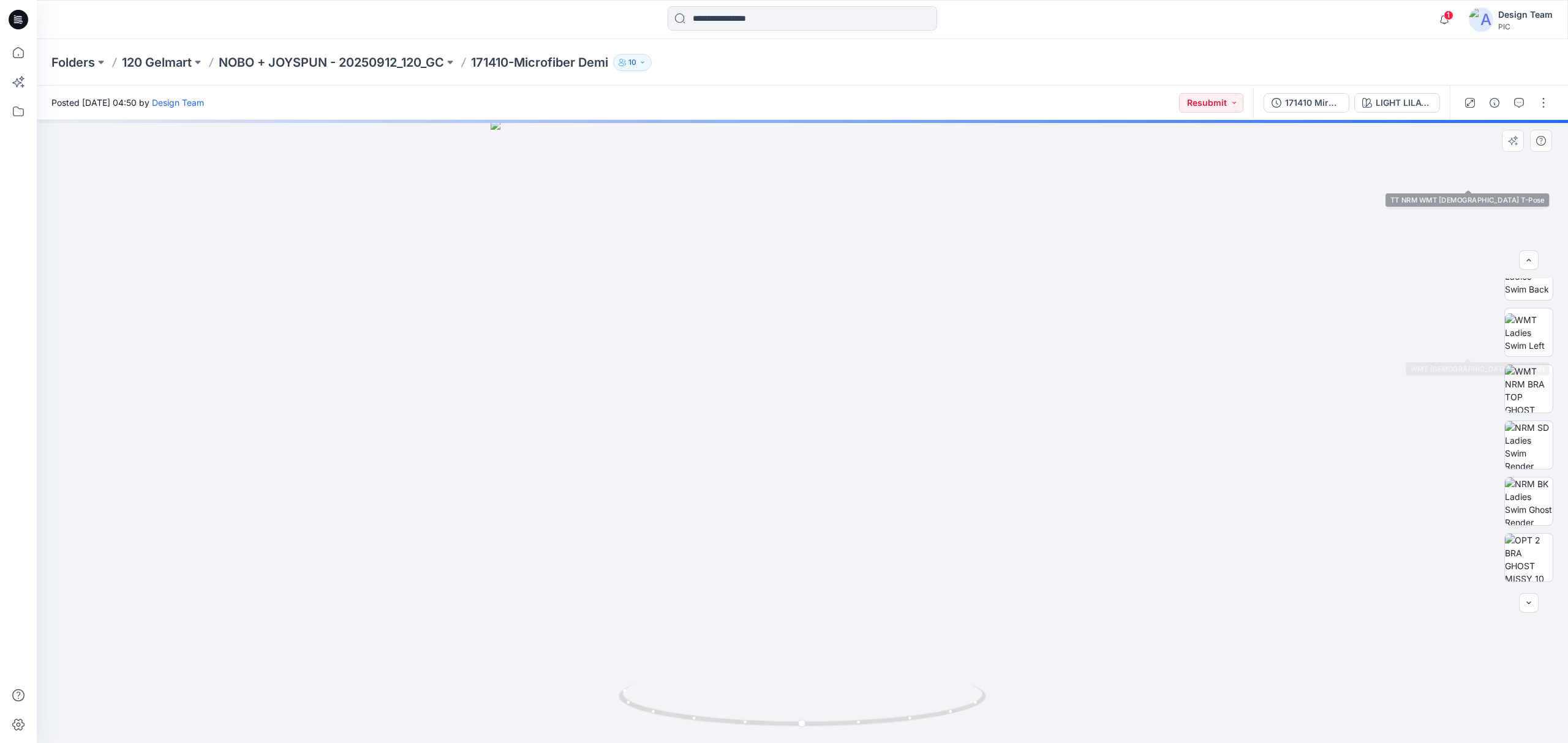
scroll to position [307, 0]
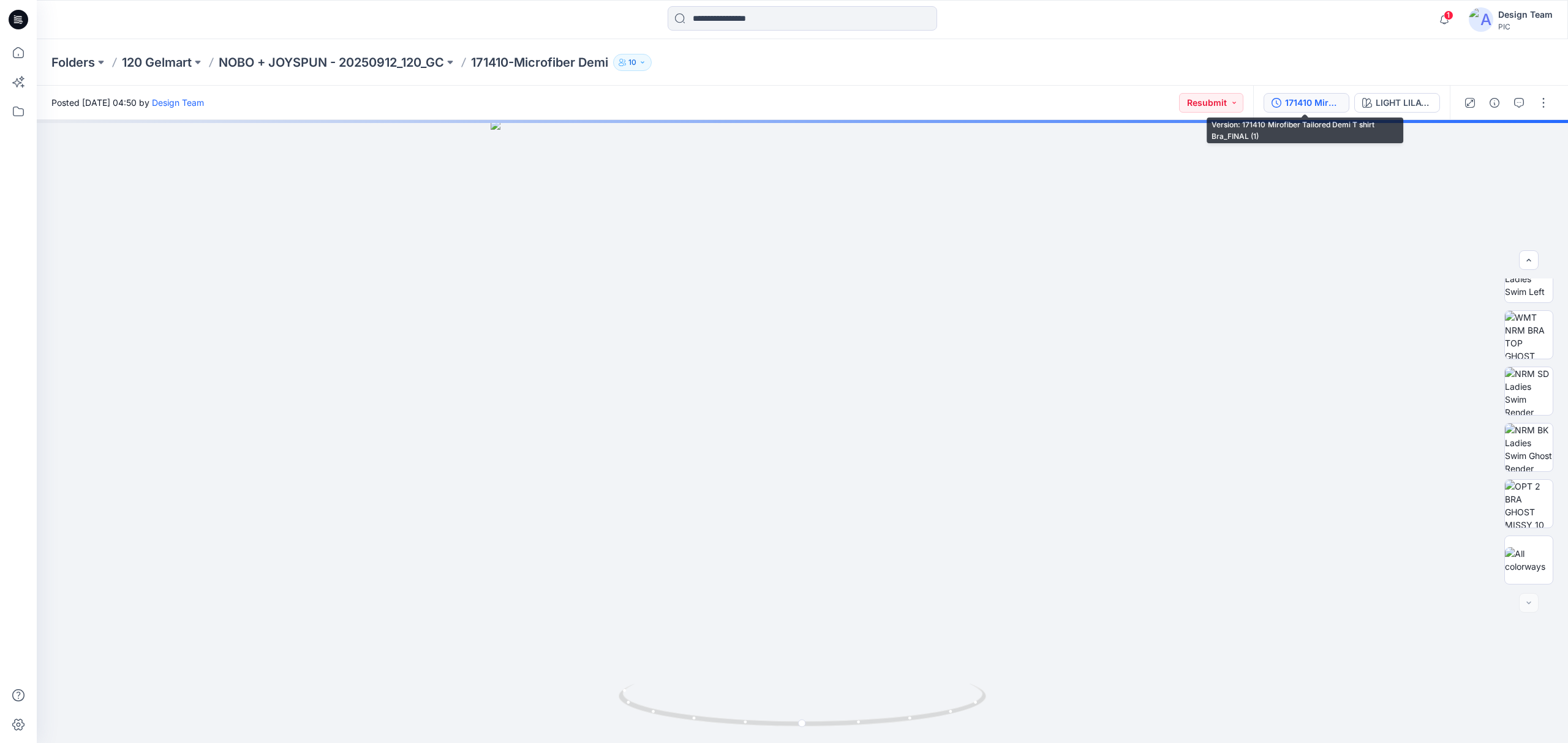
click at [1307, 112] on button "171410 Mirofiber Tailored Demi T shirt Bra_FINAL (1)" at bounding box center [1306, 103] width 86 height 20
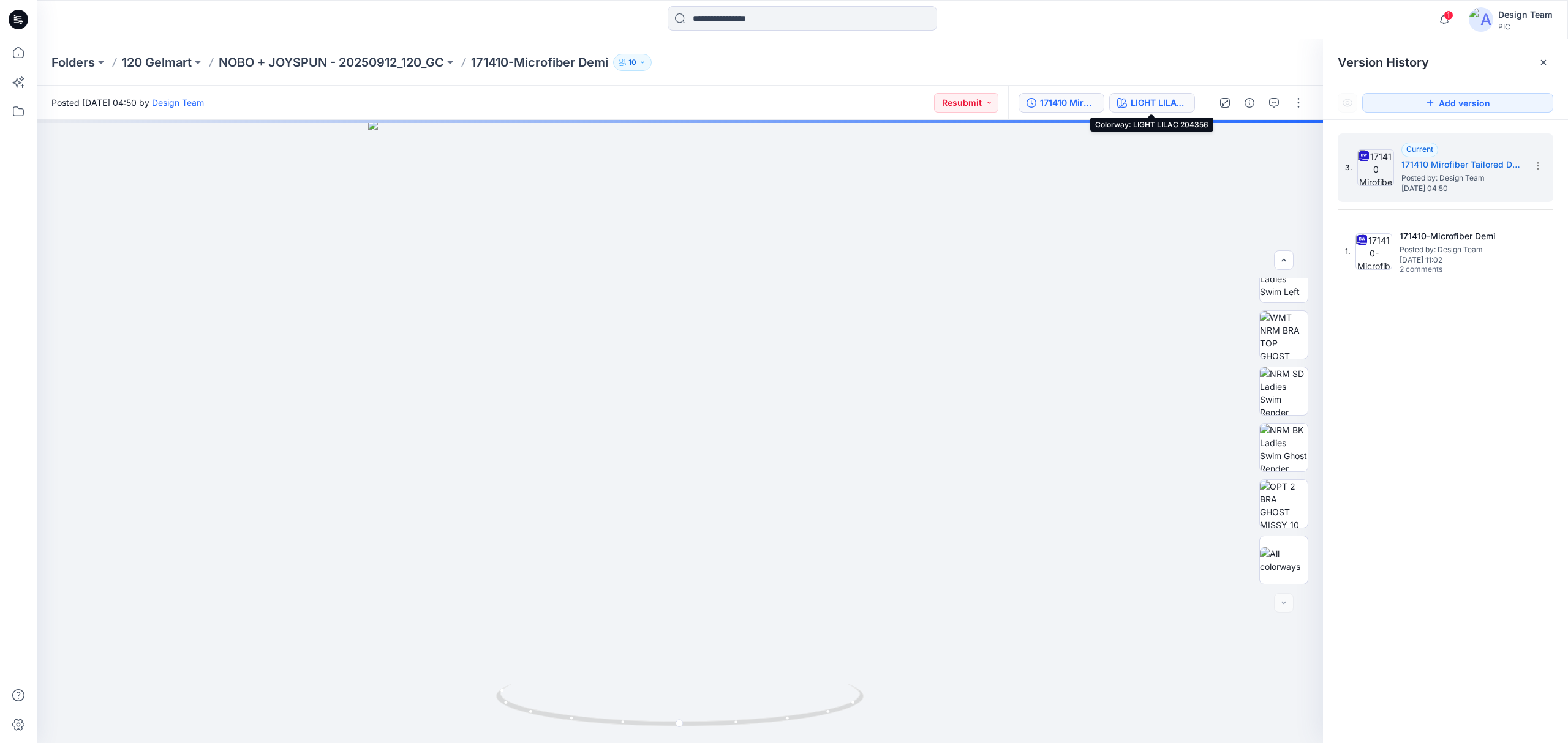
click at [1156, 101] on div "LIGHT LILAC 204356" at bounding box center [1159, 103] width 56 height 14
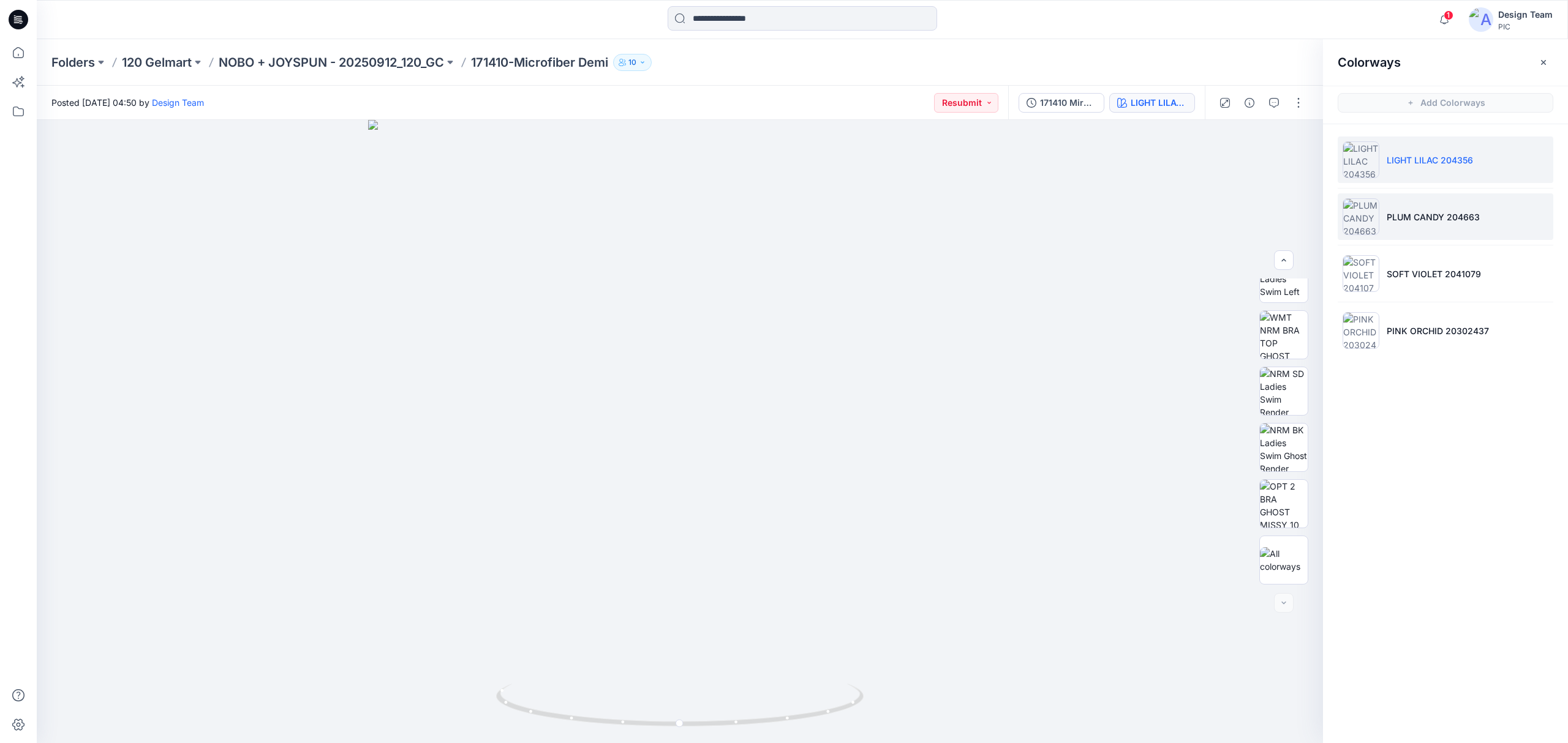
click at [1430, 222] on p "PLUM CANDY 204663" at bounding box center [1433, 217] width 93 height 13
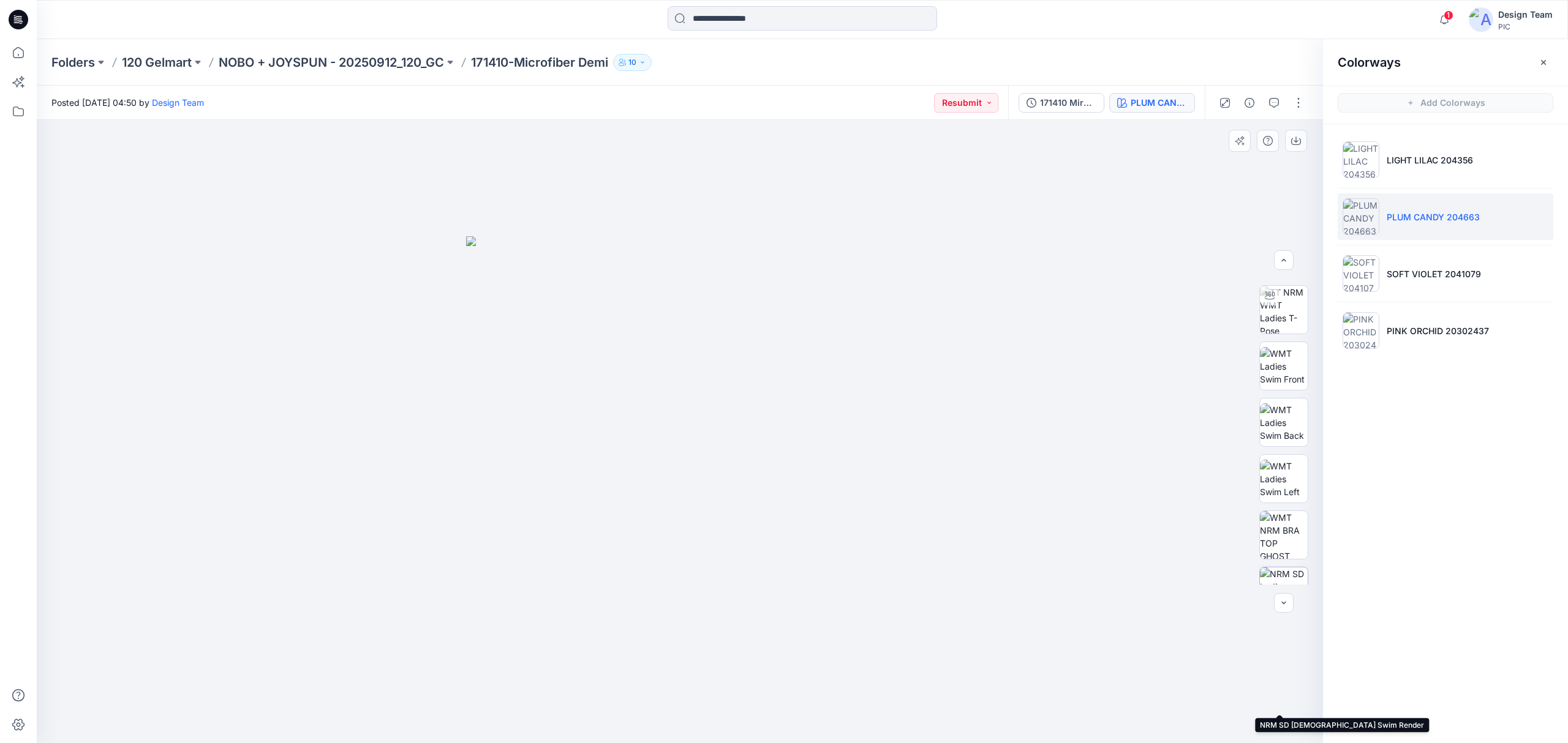
scroll to position [0, 0]
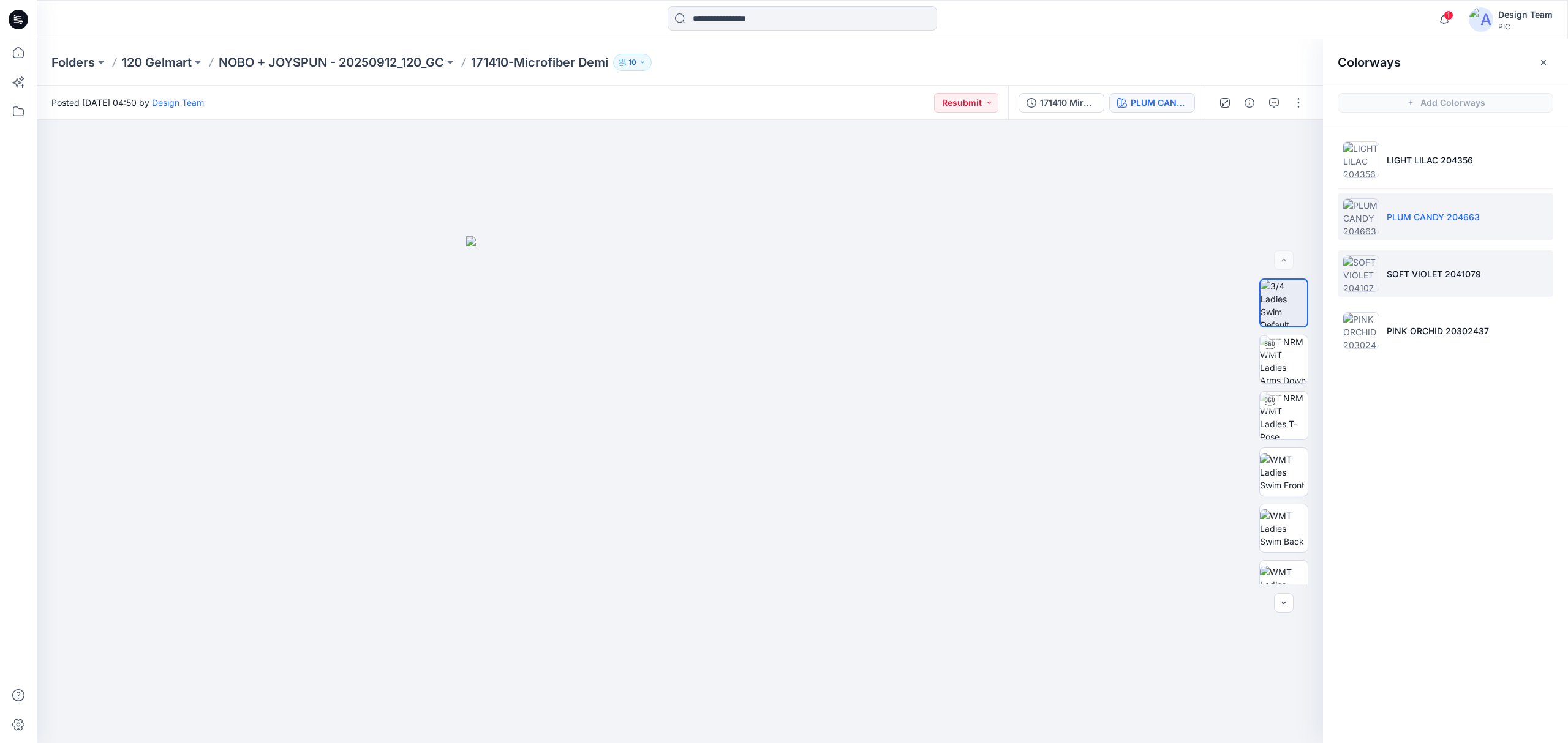
click at [1405, 281] on li "SOFT VIOLET 2041079" at bounding box center [1444, 274] width 215 height 47
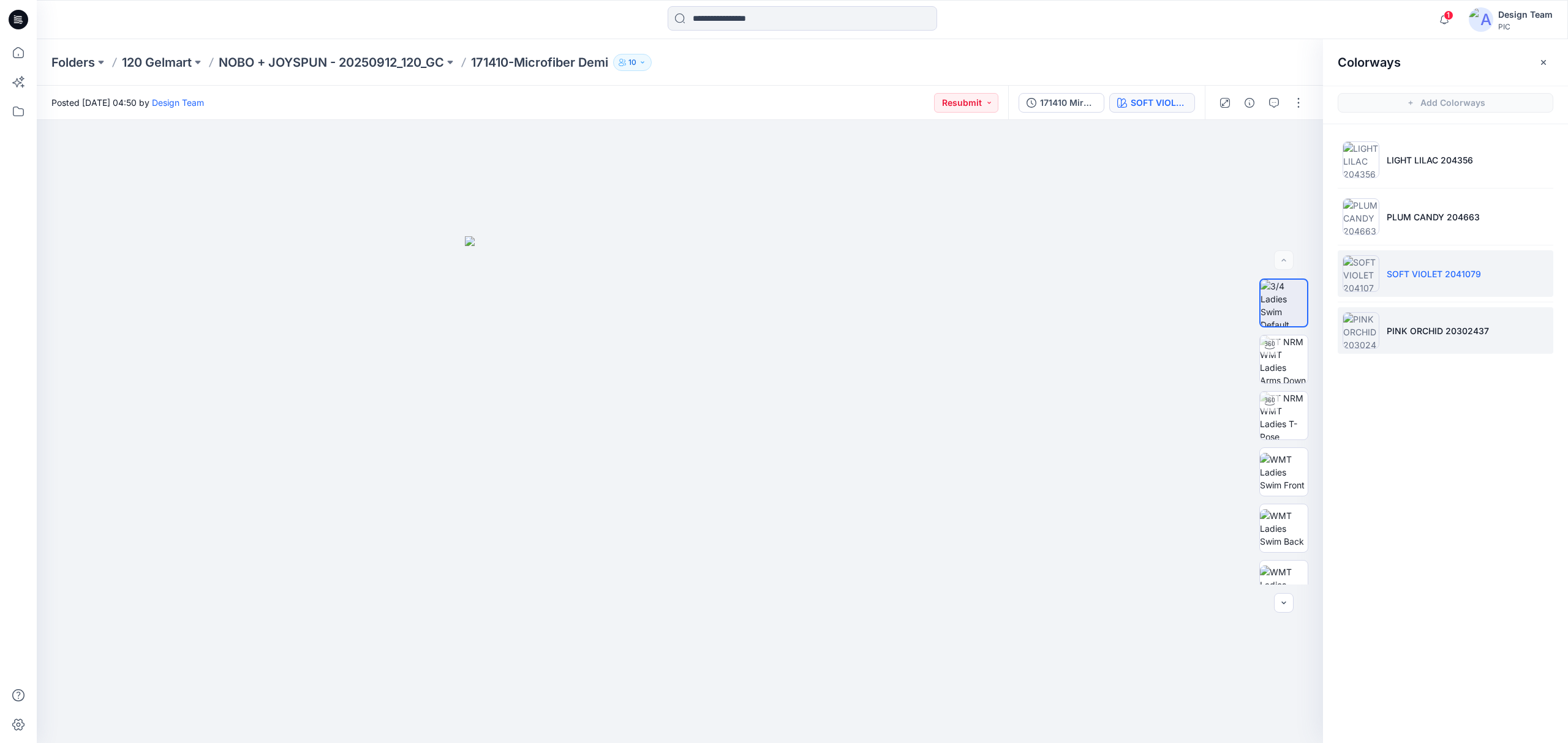
click at [1399, 333] on p "PINK ORCHID 20302437" at bounding box center [1437, 331] width 102 height 13
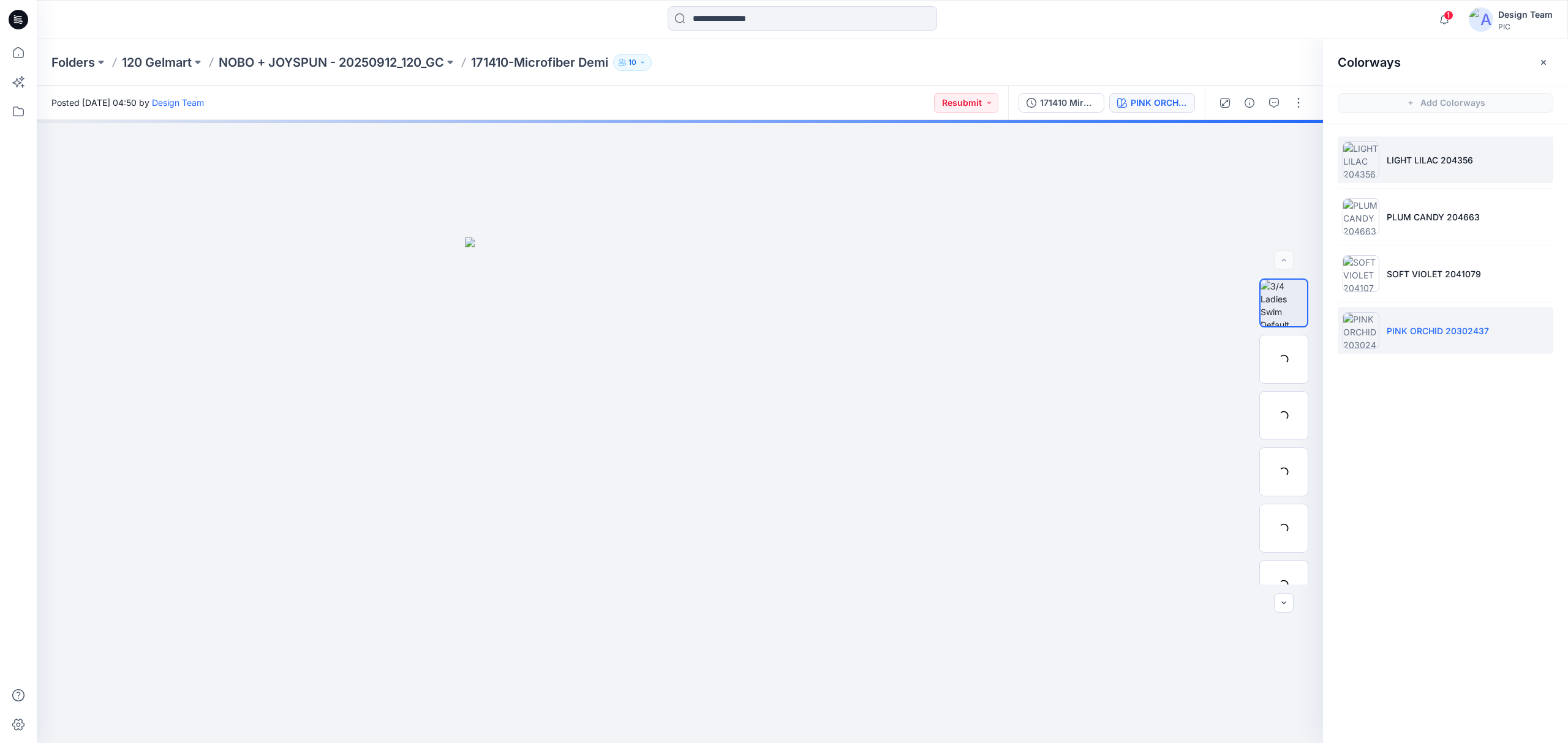
click at [1382, 170] on li "LIGHT LILAC 204356" at bounding box center [1444, 160] width 215 height 47
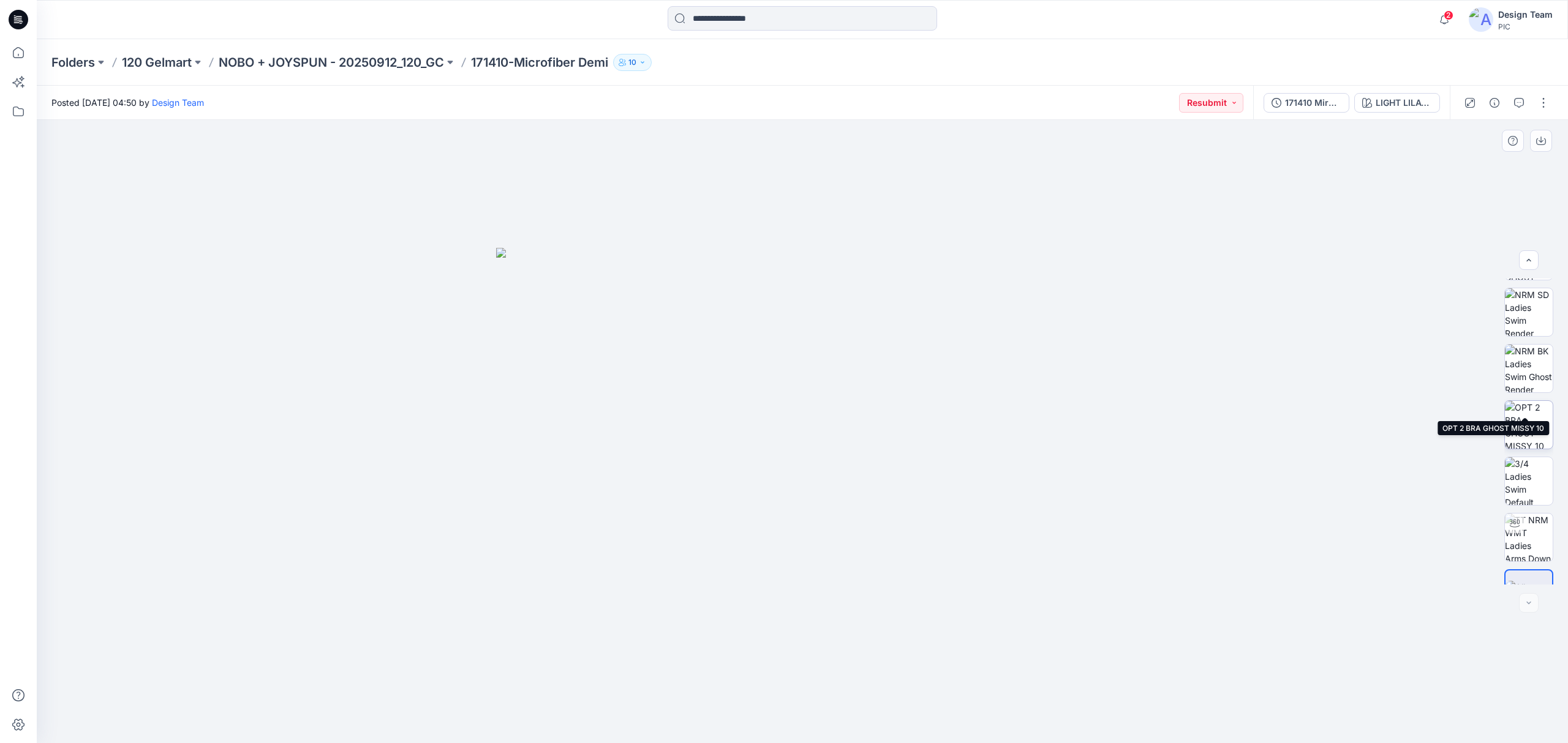
scroll to position [419, 0]
click at [1546, 111] on button "button" at bounding box center [1544, 103] width 20 height 20
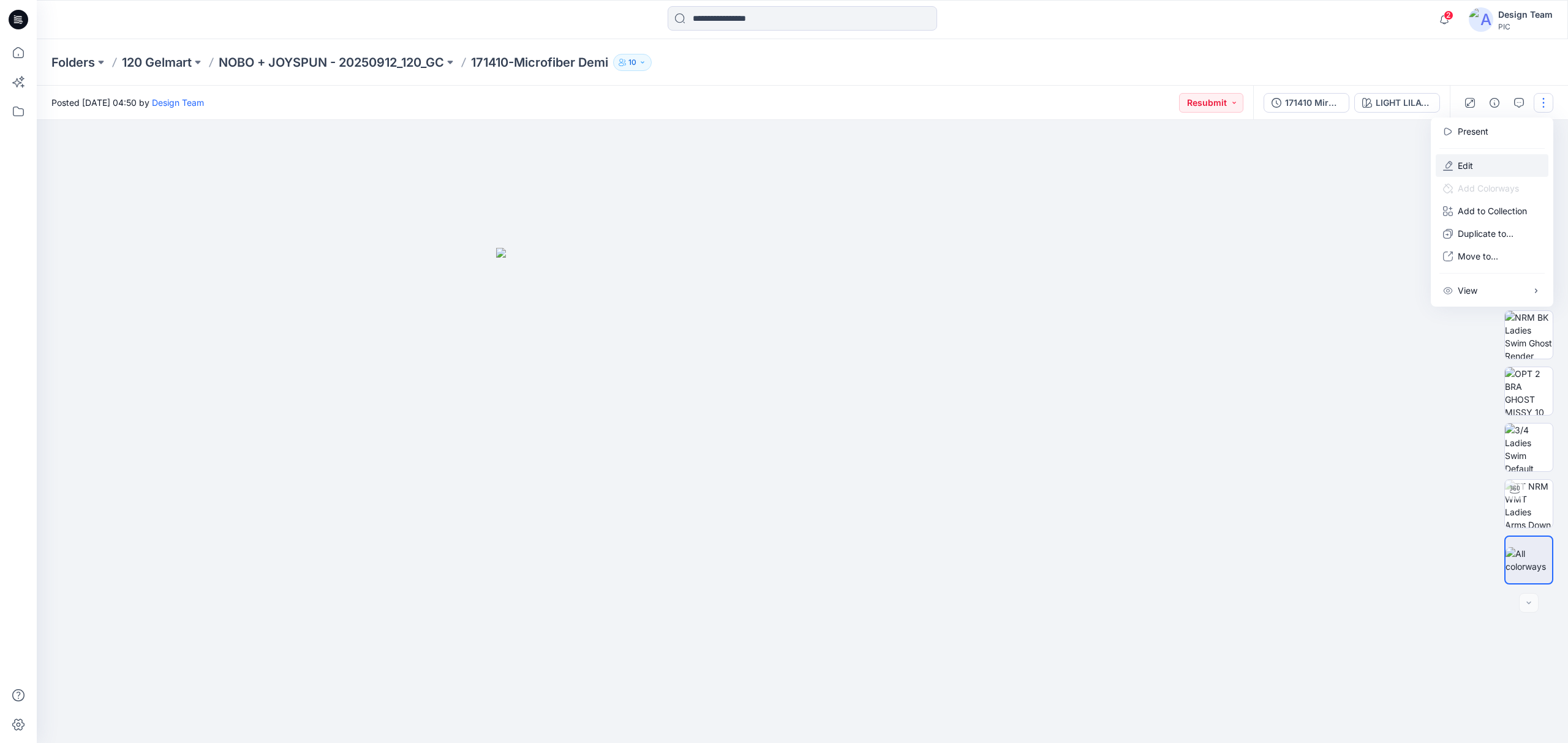
click at [1492, 168] on button "Edit" at bounding box center [1491, 165] width 113 height 23
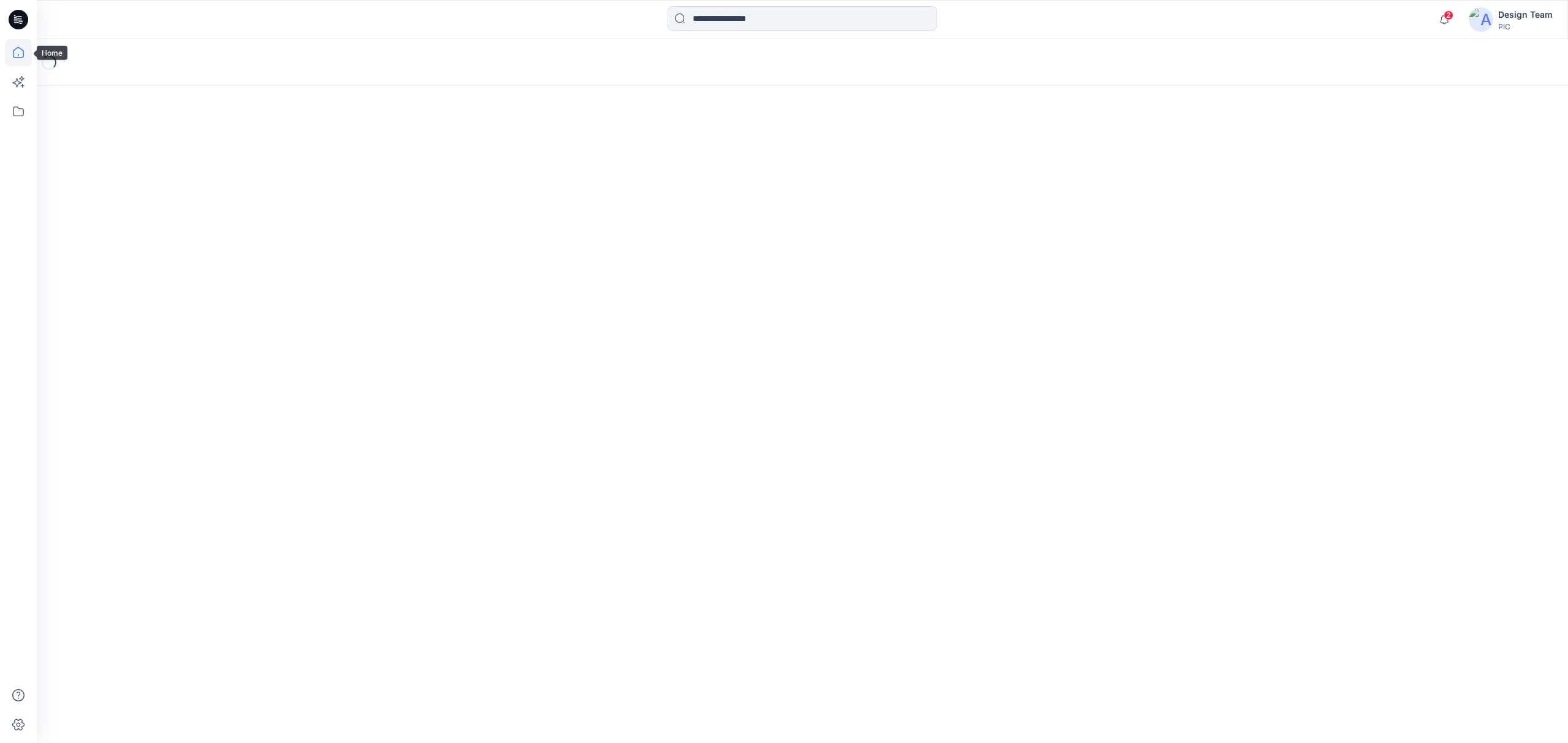
click at [14, 59] on icon at bounding box center [18, 52] width 27 height 27
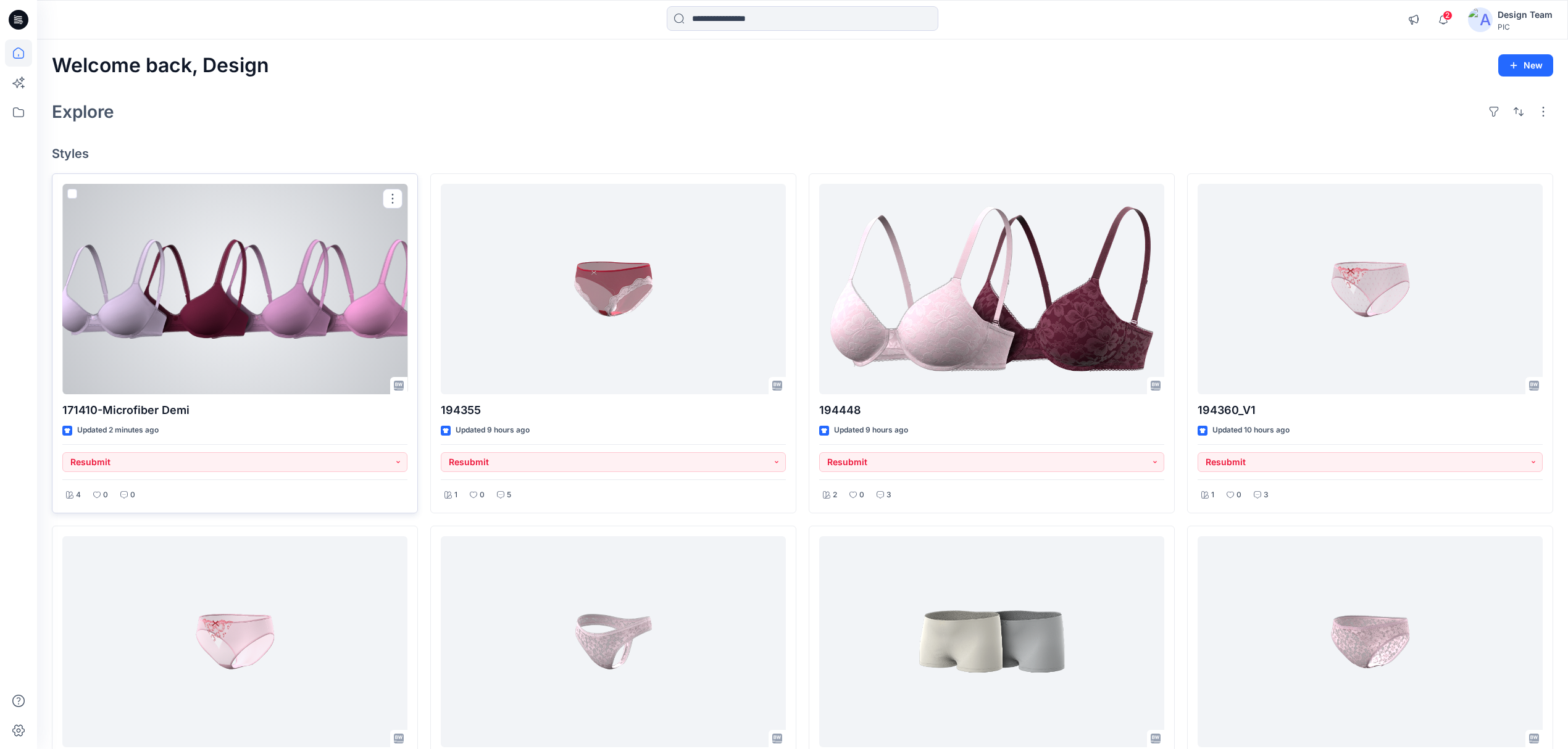
click at [307, 354] on div at bounding box center [235, 289] width 345 height 211
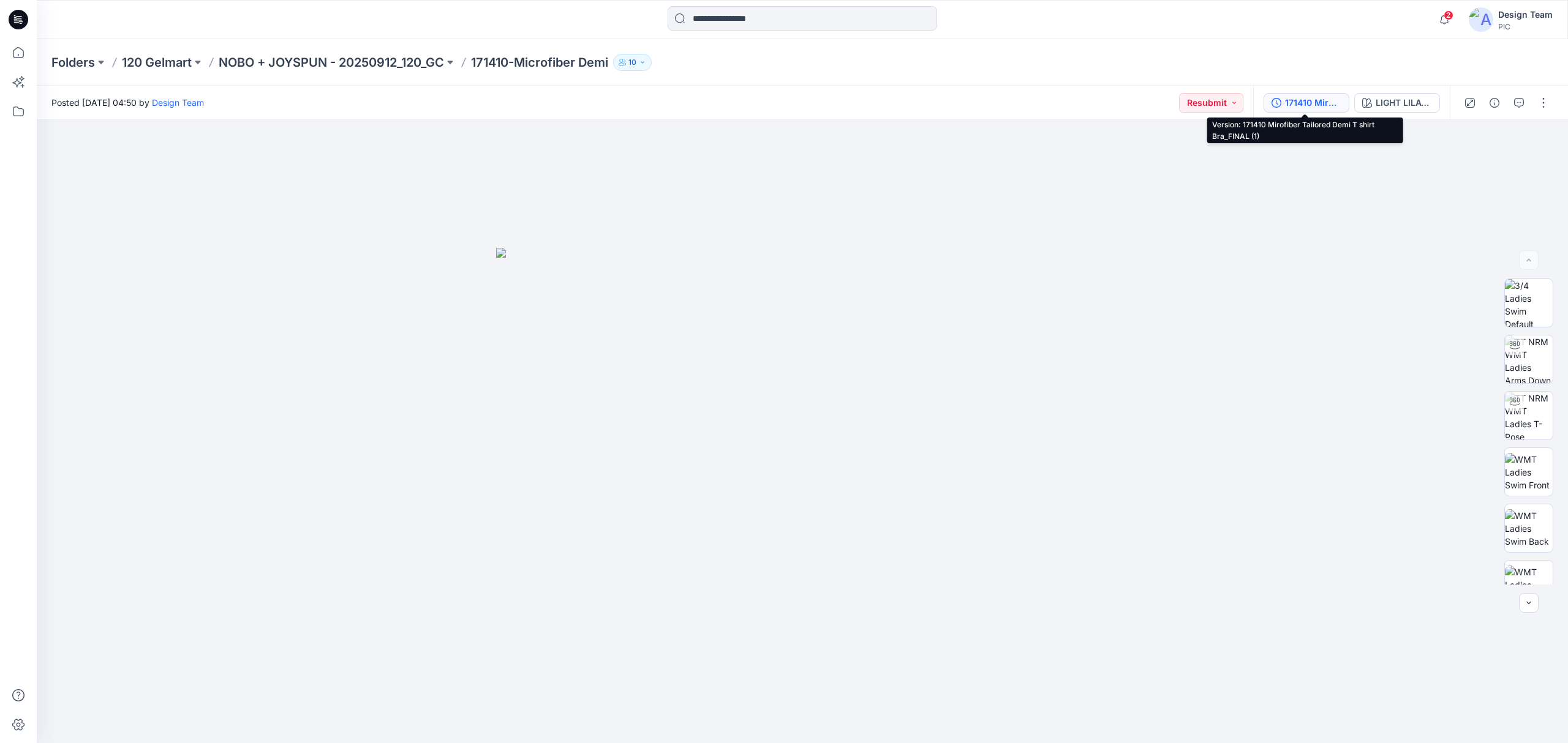
click at [1316, 104] on div "171410 Mirofiber Tailored Demi T shirt Bra_FINAL (1)" at bounding box center [1313, 103] width 56 height 14
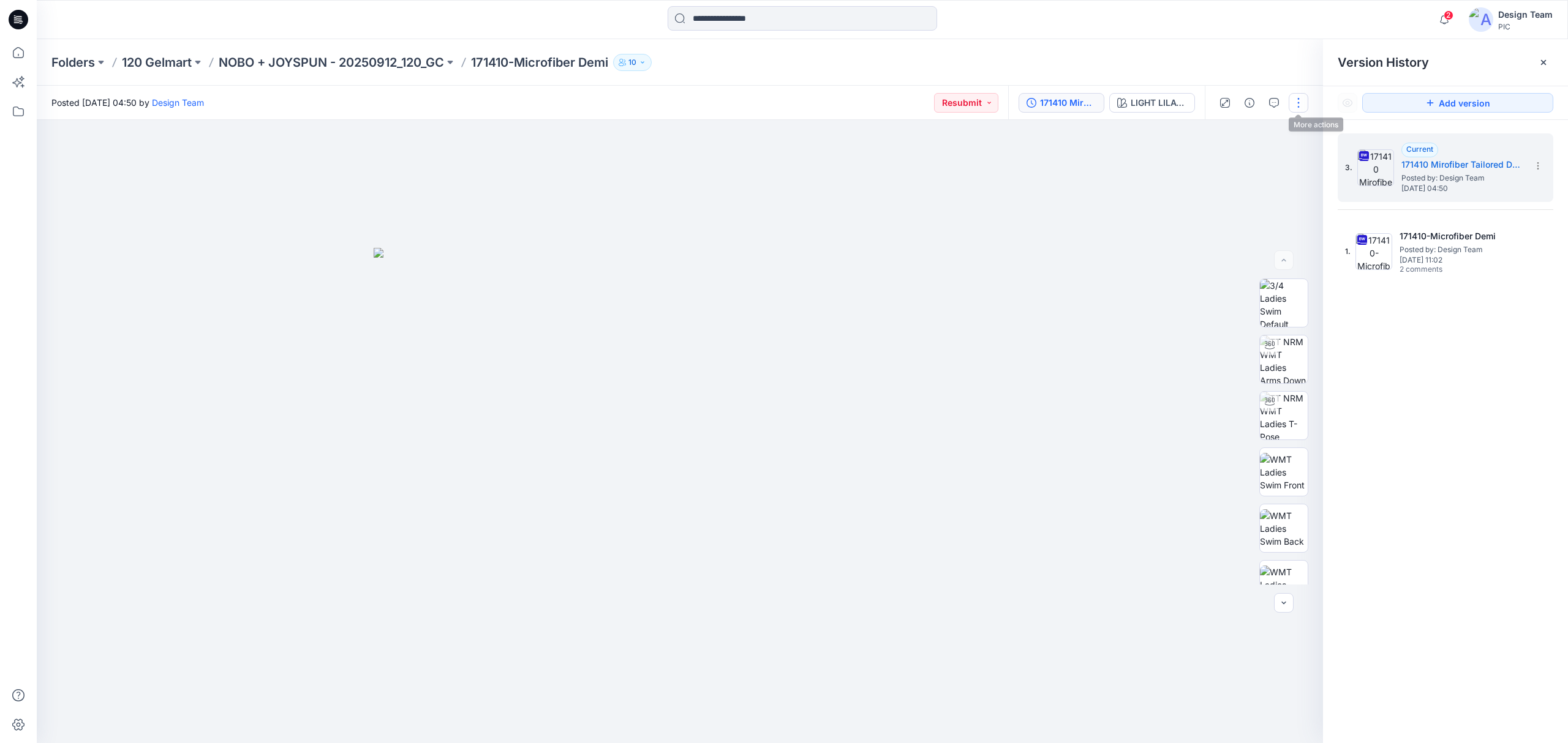
click at [1294, 109] on button "button" at bounding box center [1298, 103] width 20 height 20
click at [1255, 165] on button "Edit" at bounding box center [1246, 165] width 113 height 23
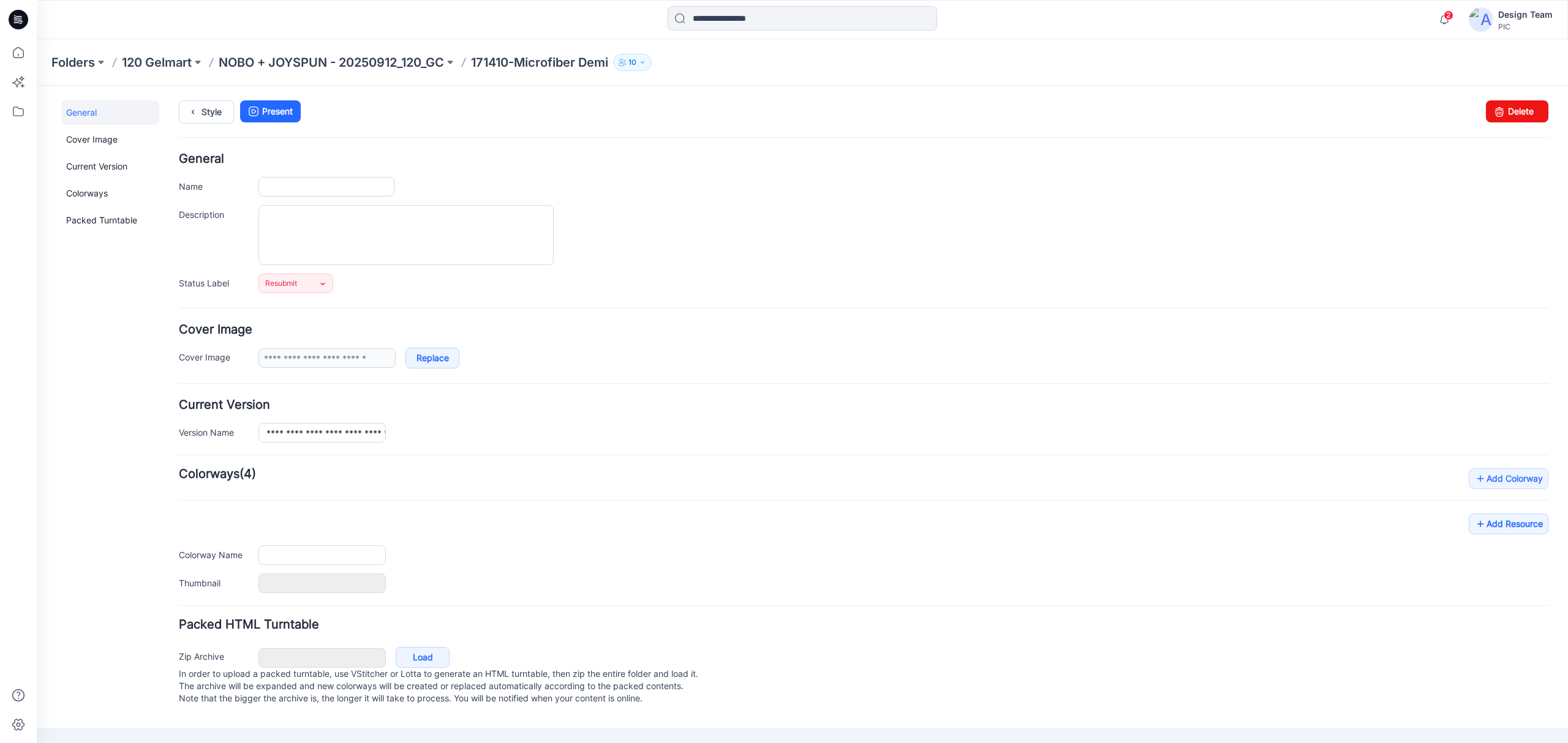
type input "**********"
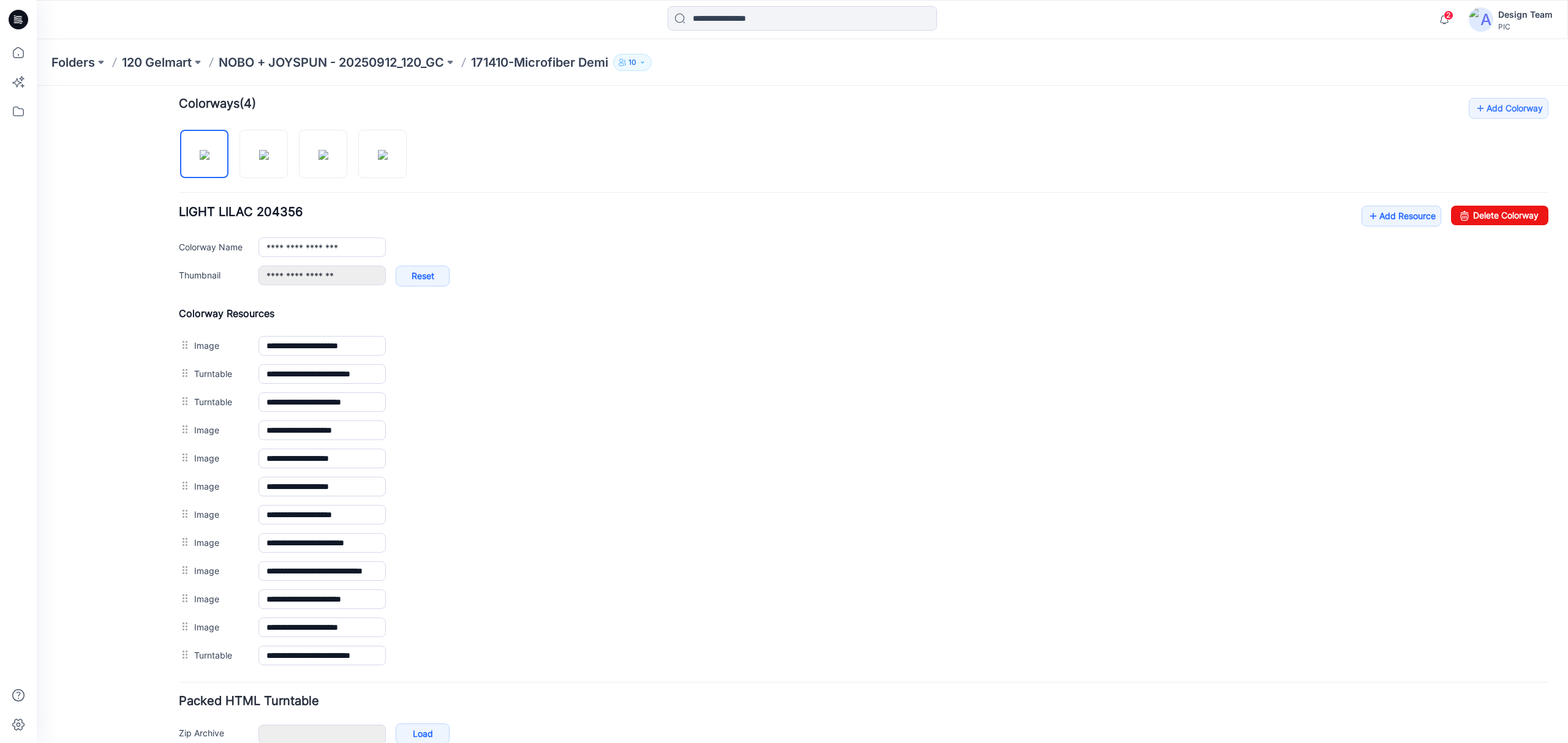
scroll to position [408, 0]
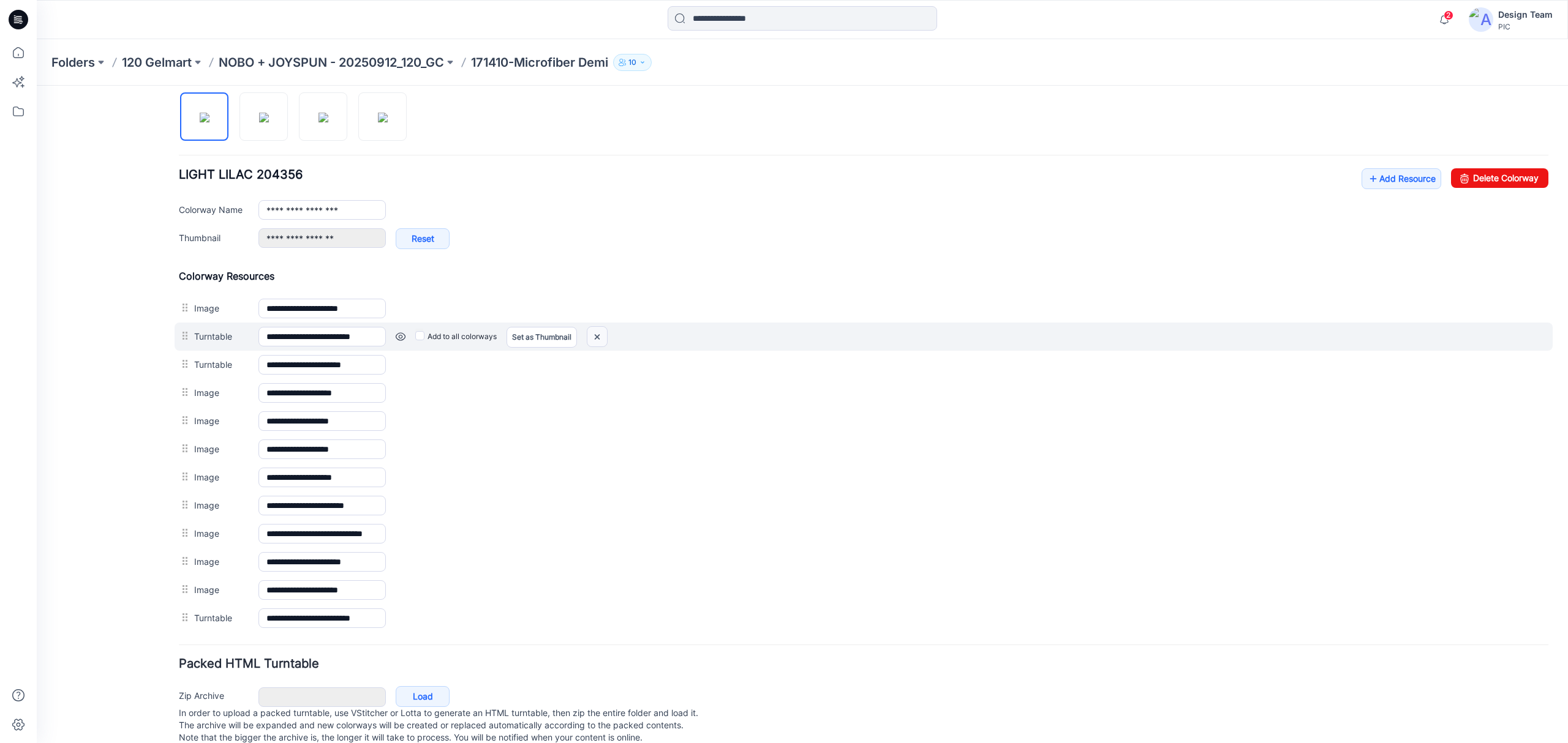
drag, startPoint x: 906, startPoint y: 167, endPoint x: 604, endPoint y: 345, distance: 350.6
click at [604, 345] on img at bounding box center [597, 337] width 20 height 20
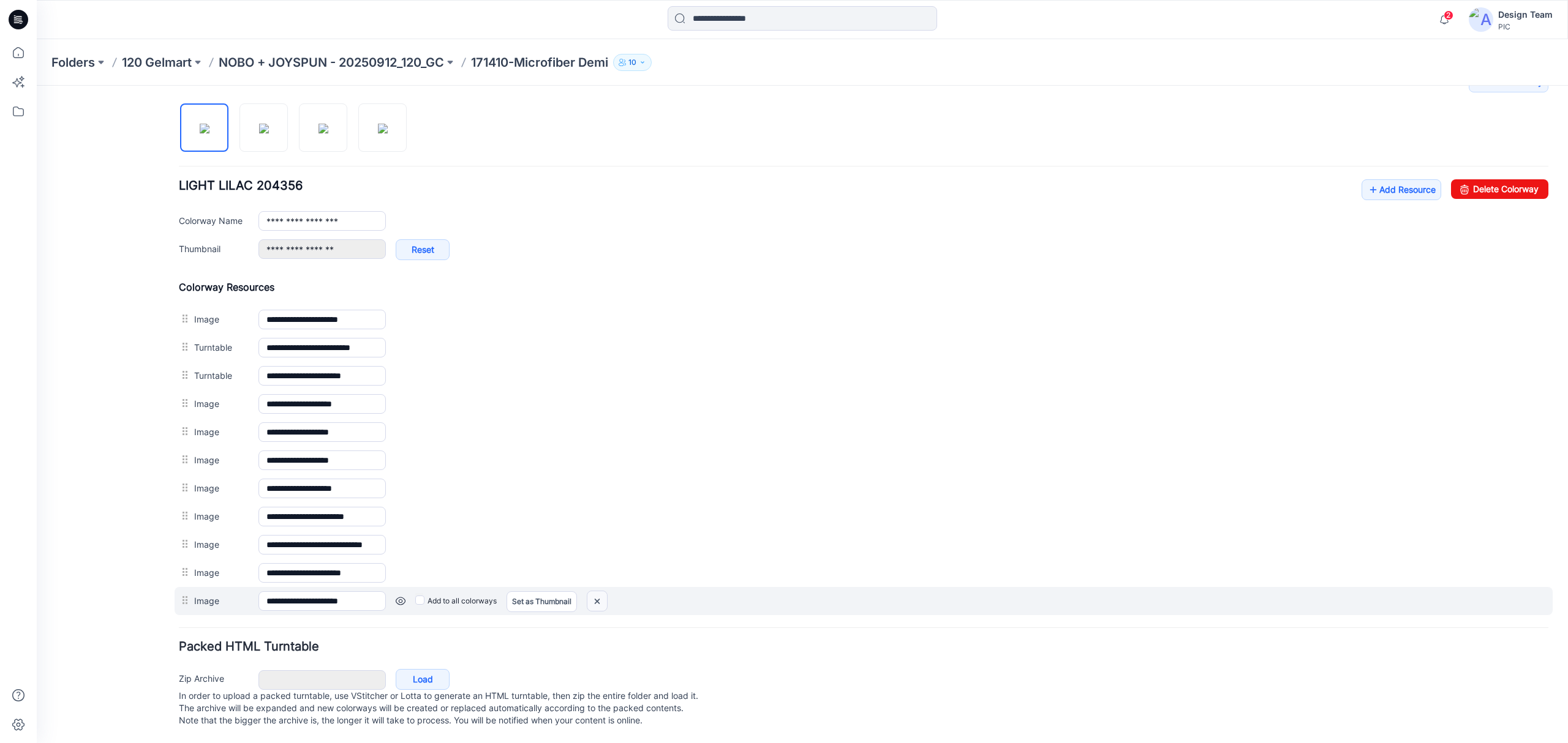
drag, startPoint x: 596, startPoint y: 601, endPoint x: 885, endPoint y: 142, distance: 542.4
click at [596, 601] on img at bounding box center [597, 601] width 20 height 20
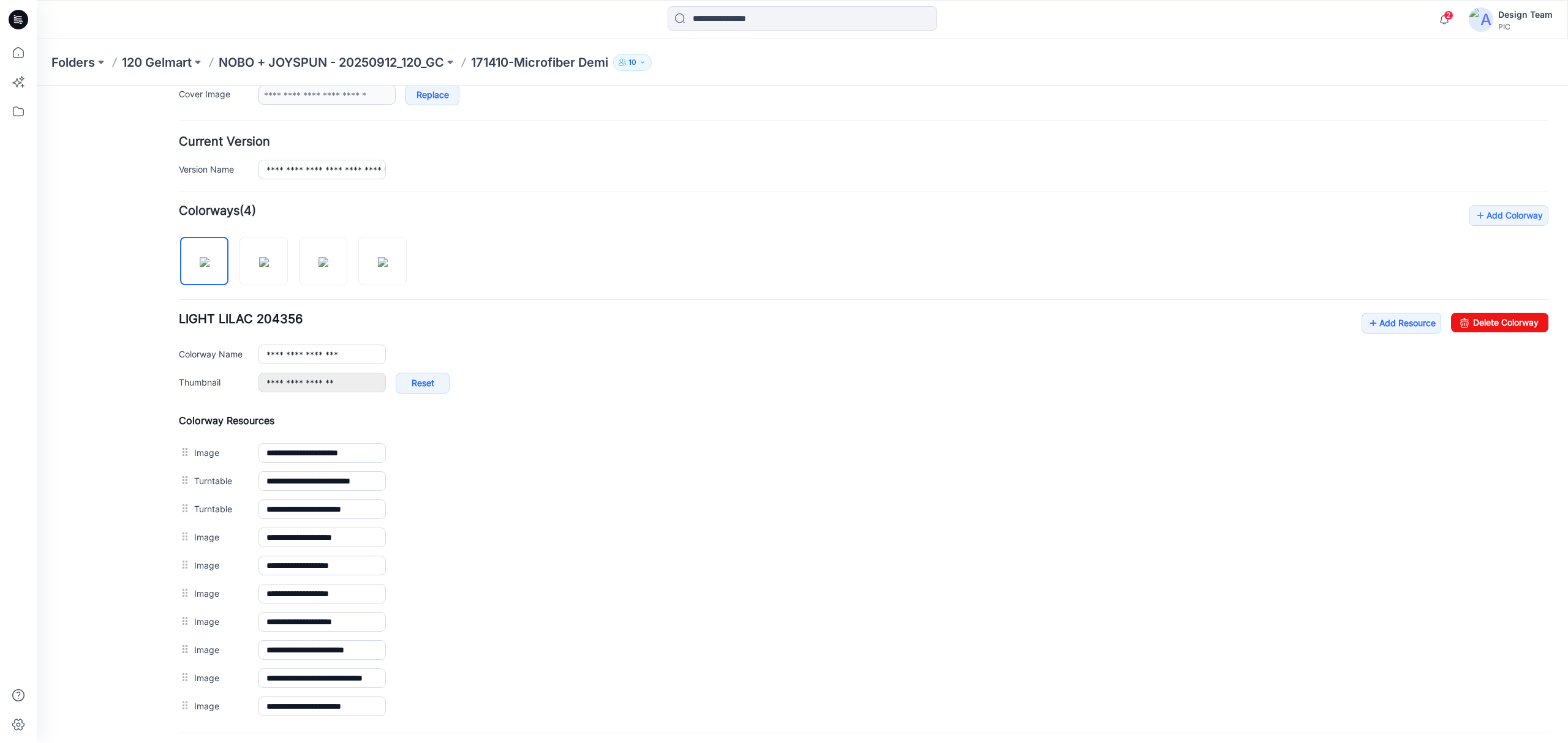
scroll to position [0, 0]
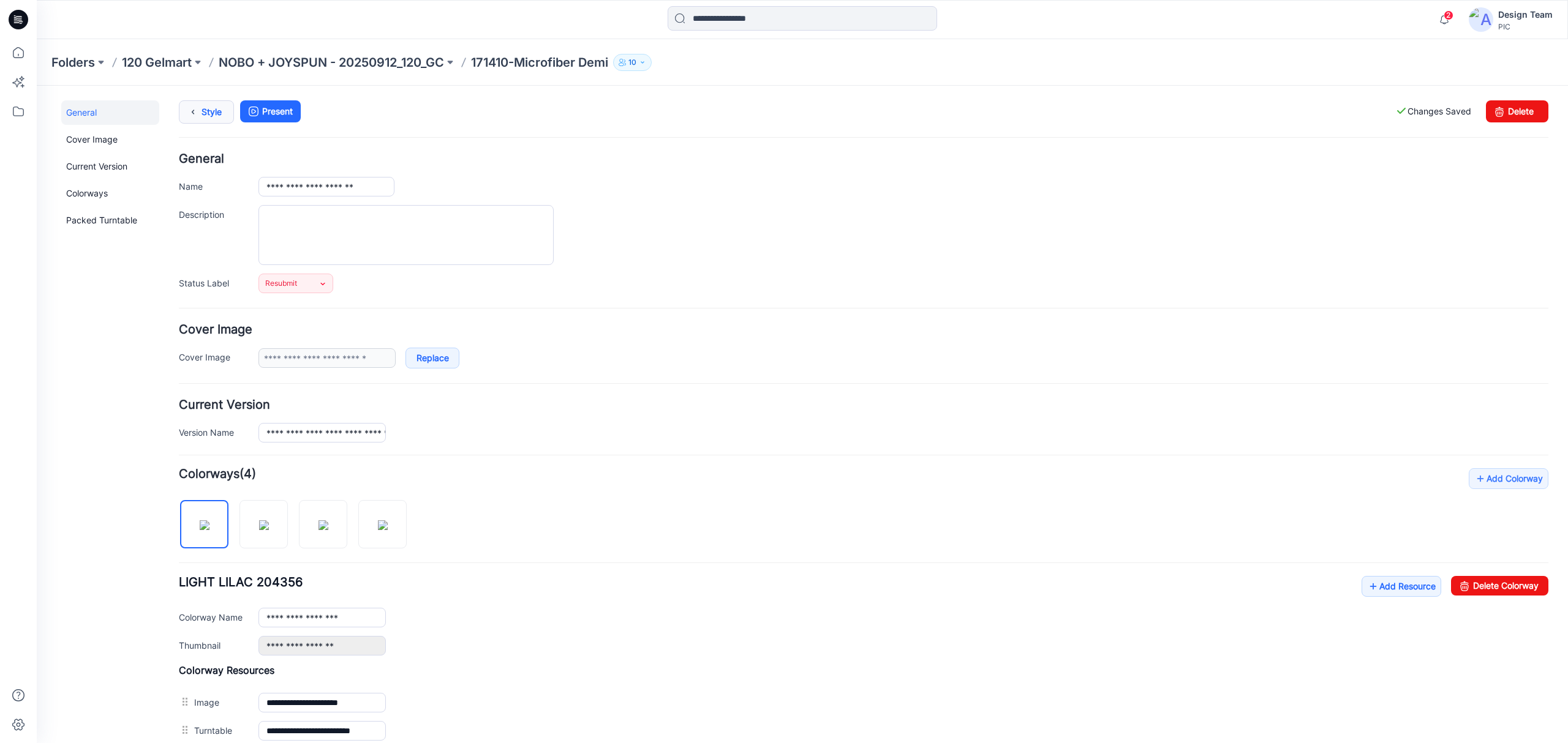
click at [195, 114] on icon at bounding box center [192, 112] width 17 height 22
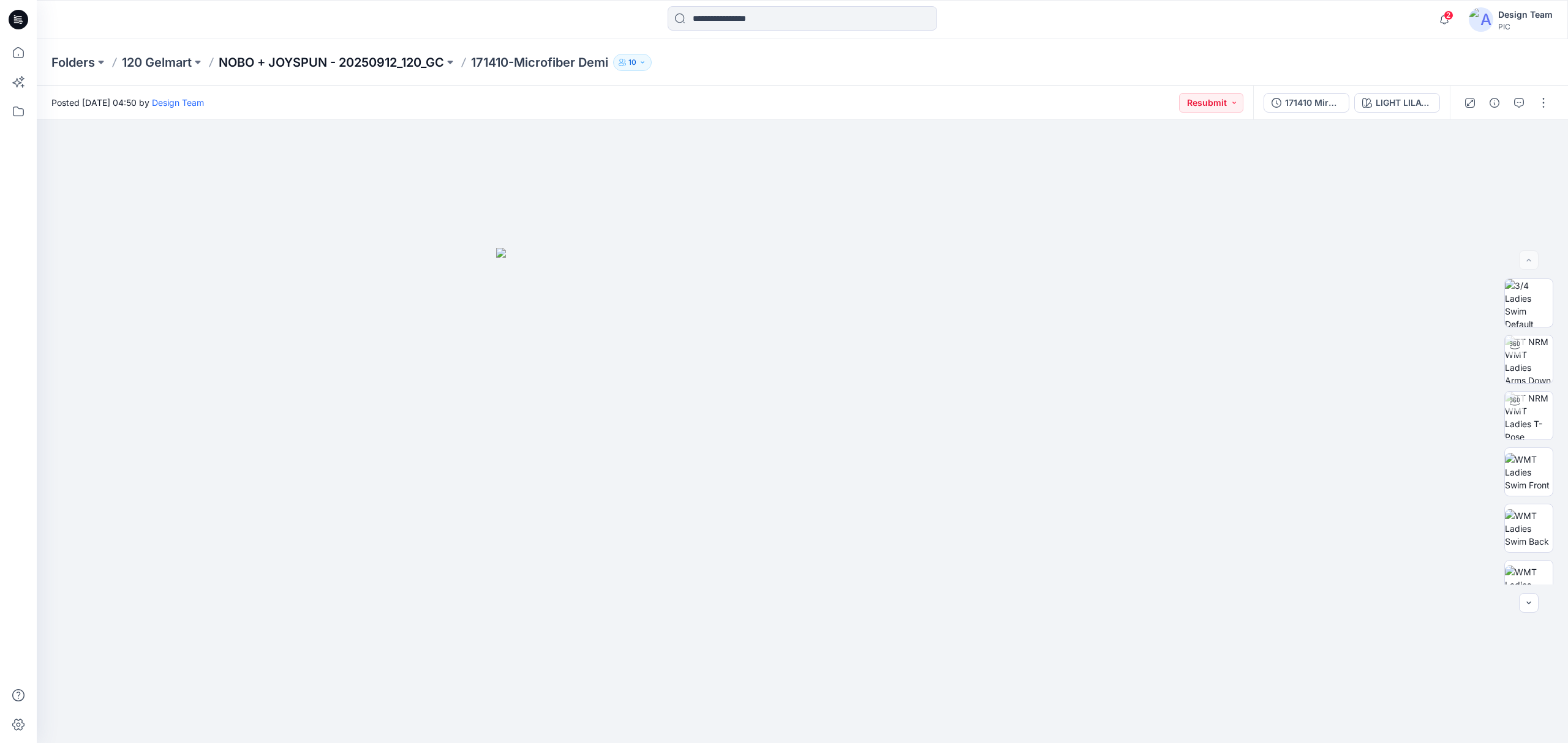
click at [307, 54] on p "NOBO + JOYSPUN - 20250912_120_GC" at bounding box center [331, 62] width 225 height 17
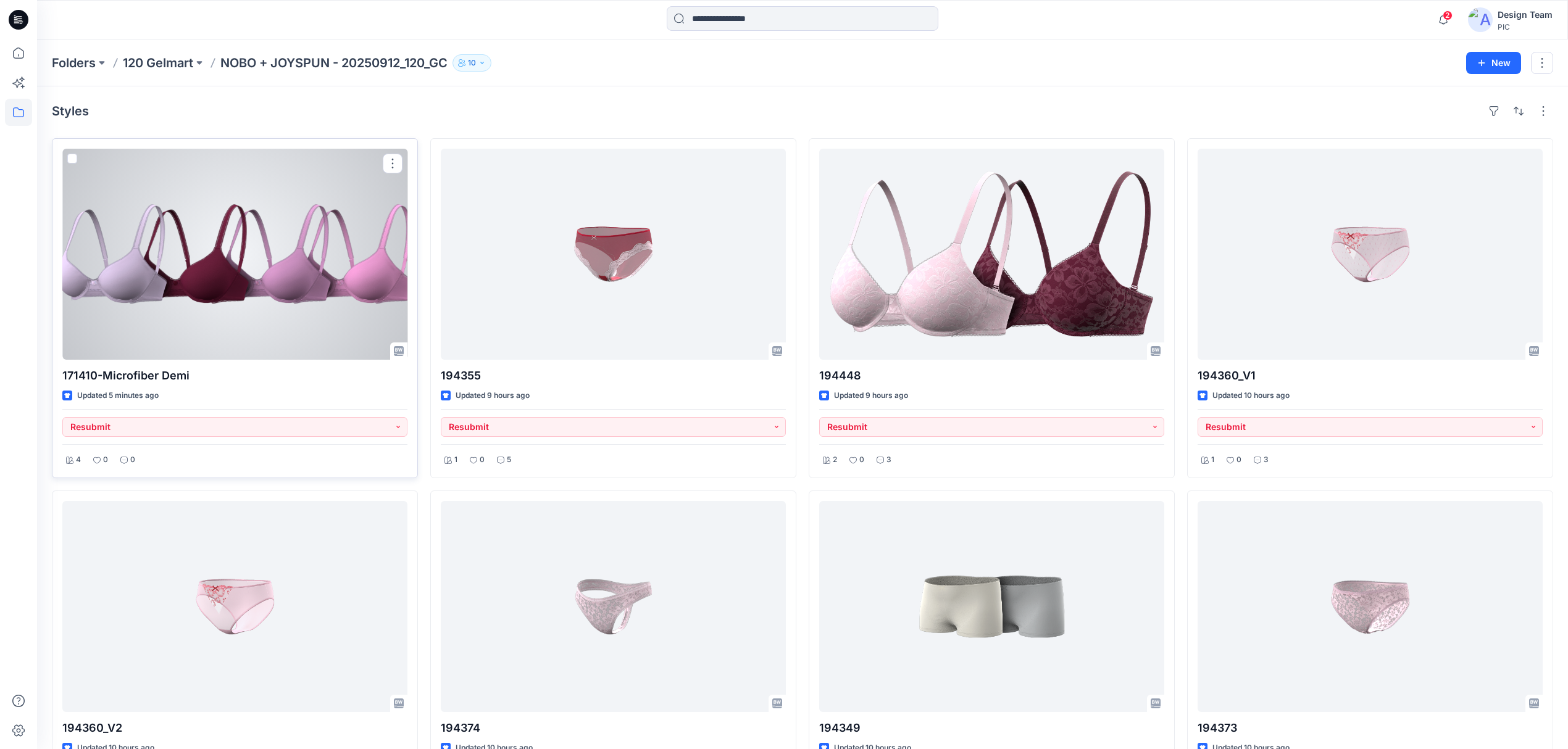
click at [260, 247] on div at bounding box center [235, 255] width 345 height 211
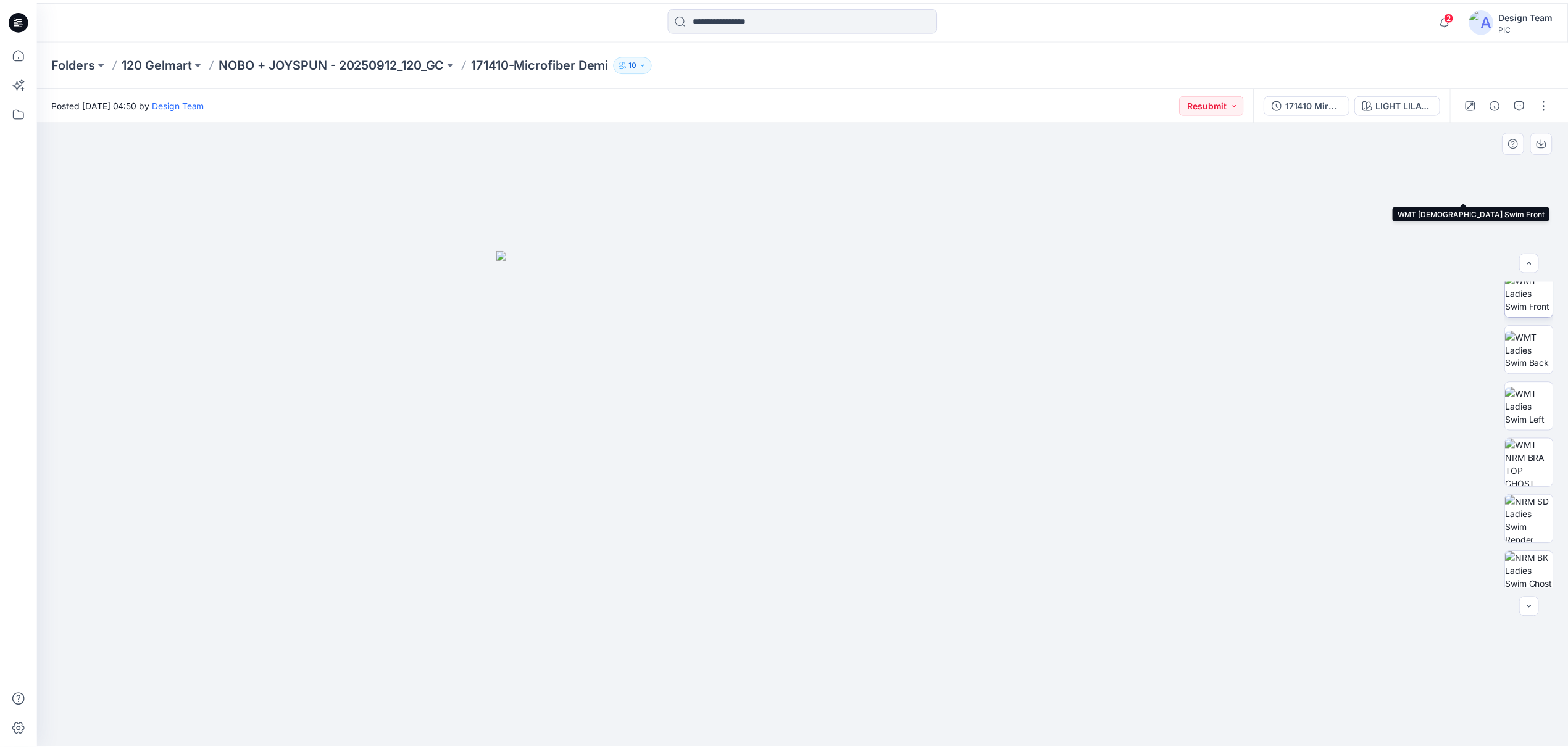
scroll to position [309, 0]
click at [1223, 105] on button "Resubmit" at bounding box center [1220, 104] width 65 height 20
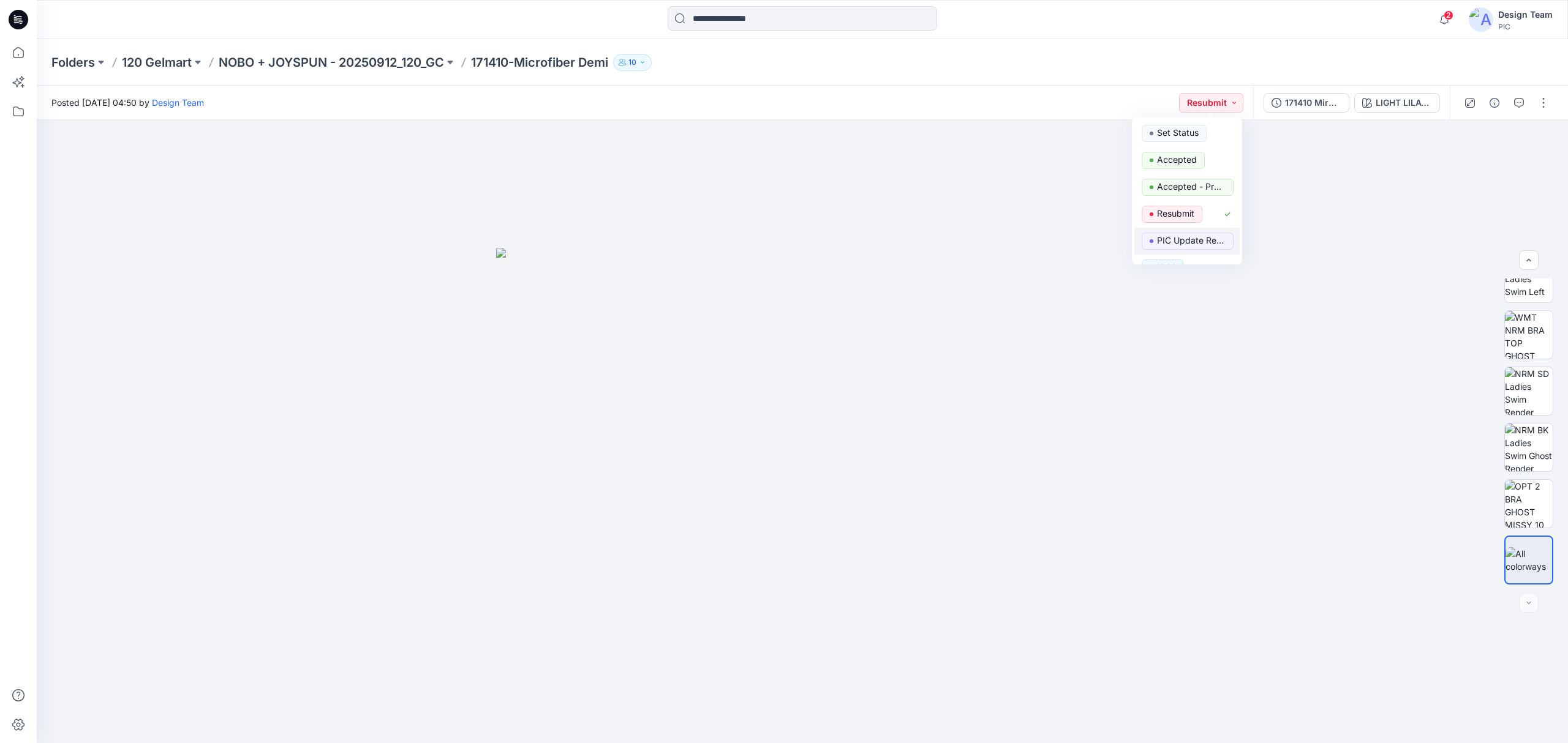
click at [1172, 232] on button "PIC Update Ready to Review" at bounding box center [1187, 242] width 105 height 27
click at [16, 47] on icon at bounding box center [18, 52] width 27 height 27
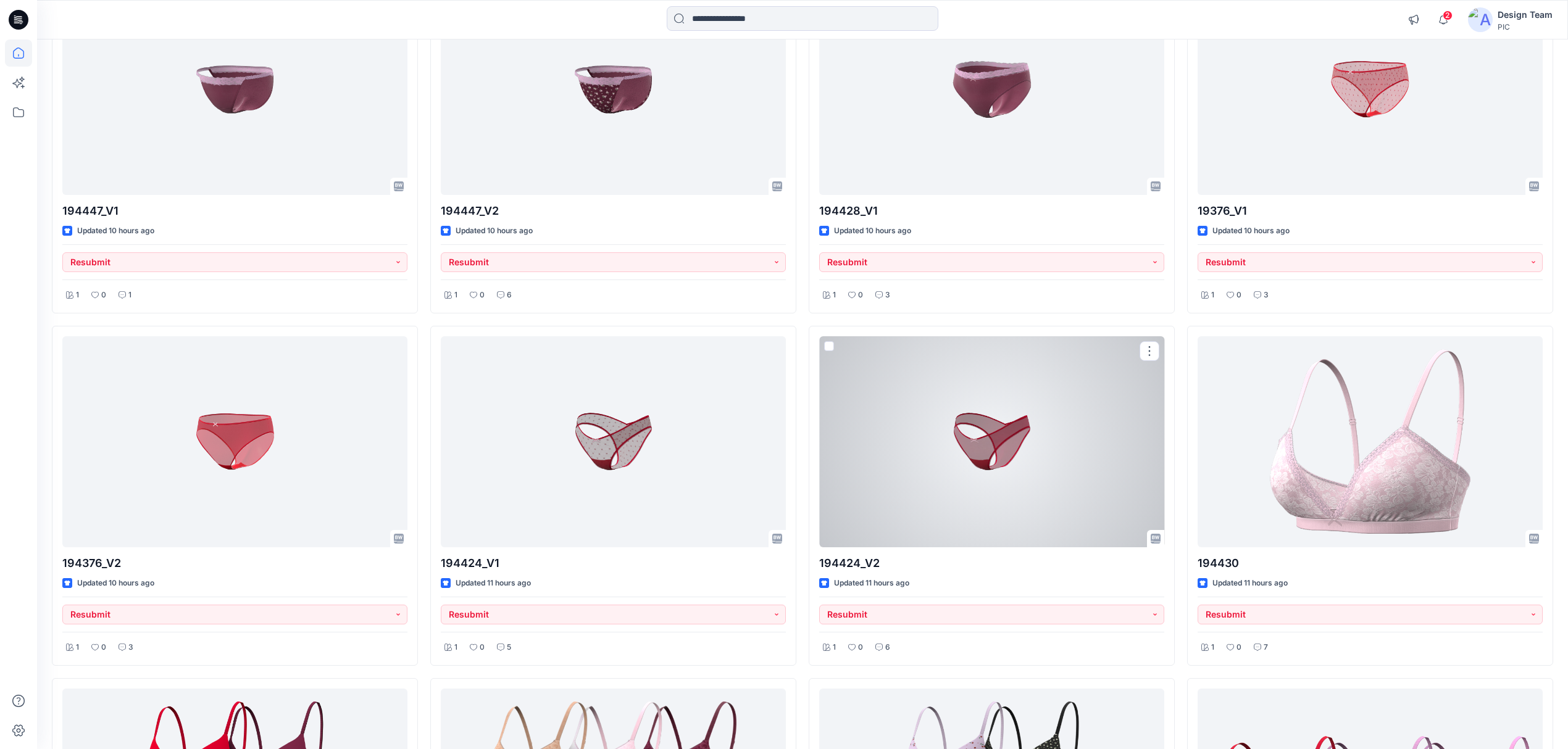
scroll to position [1317, 0]
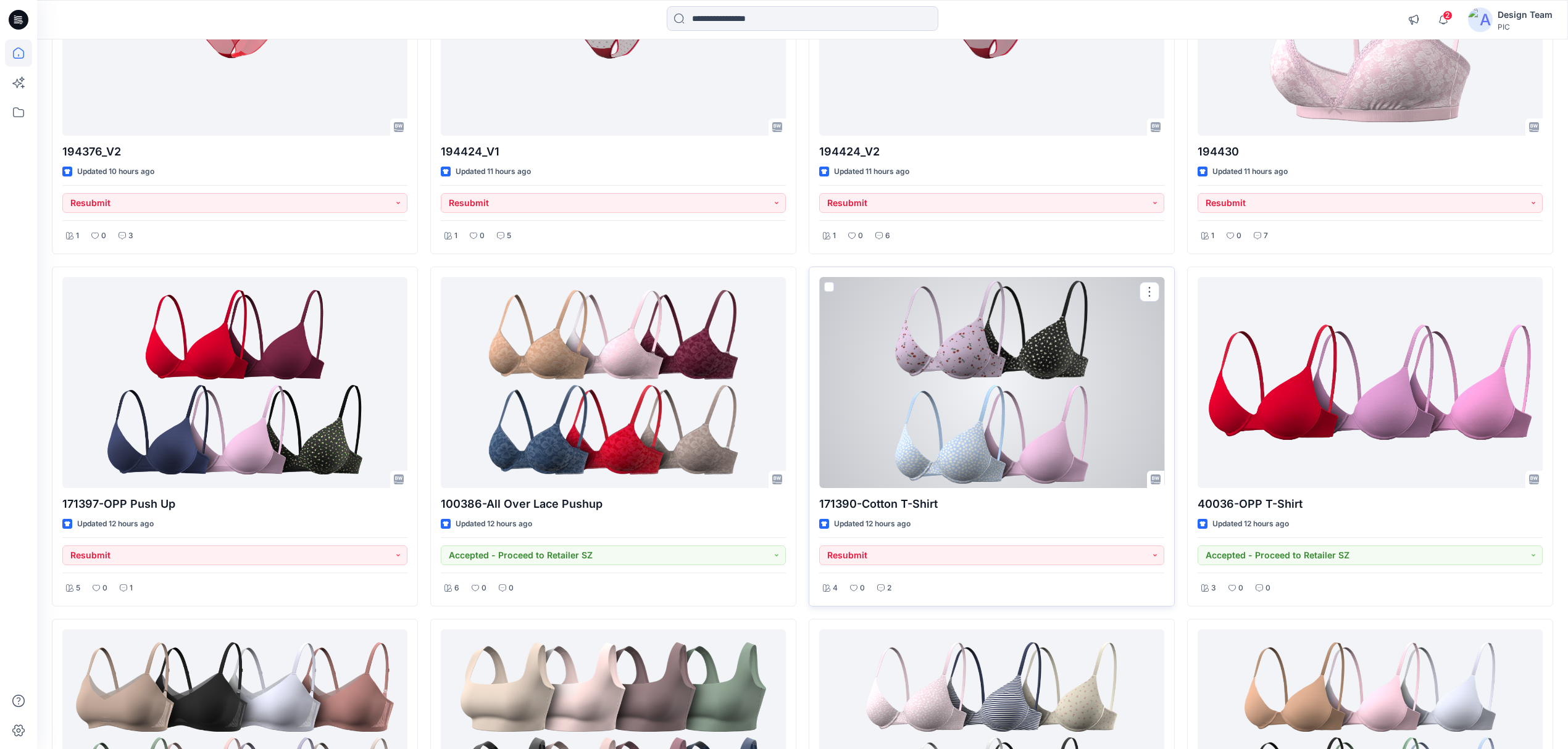
click at [1054, 424] on div at bounding box center [992, 383] width 345 height 211
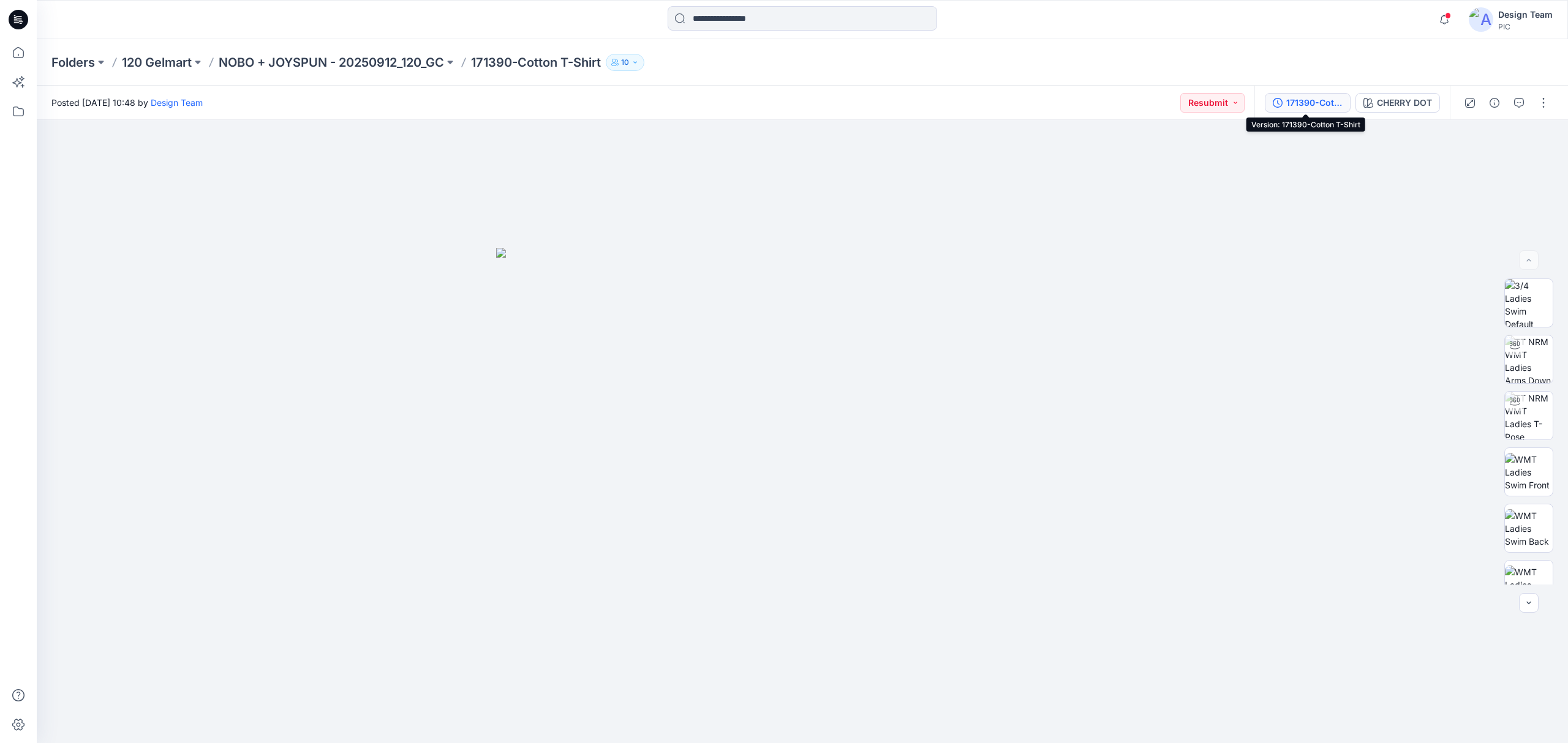
click at [1309, 105] on div "171390-Cotton T-Shirt" at bounding box center [1314, 103] width 56 height 14
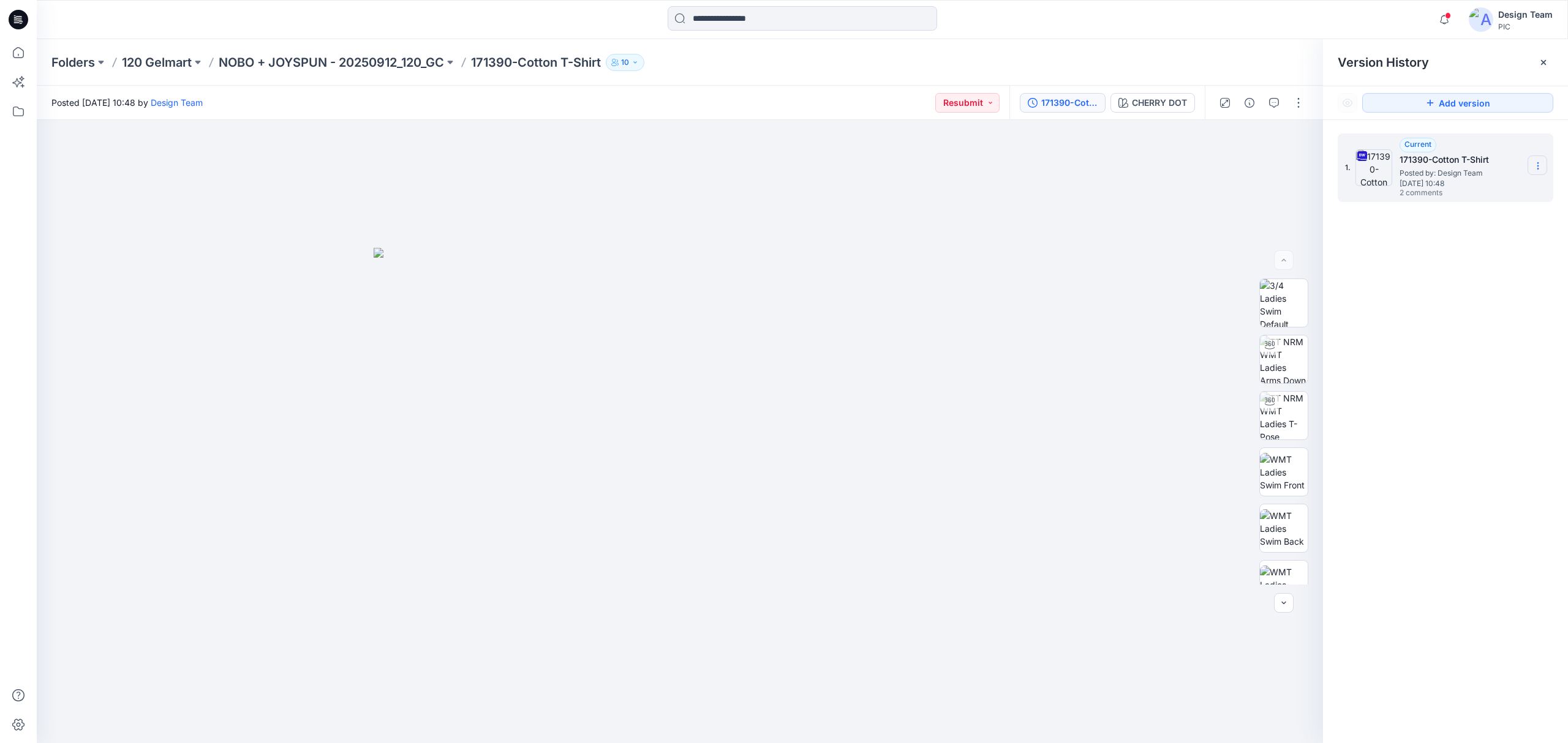
click at [1541, 161] on icon at bounding box center [1537, 166] width 10 height 10
click at [1291, 102] on button "button" at bounding box center [1298, 103] width 20 height 20
click at [1245, 161] on button "Edit" at bounding box center [1246, 165] width 113 height 23
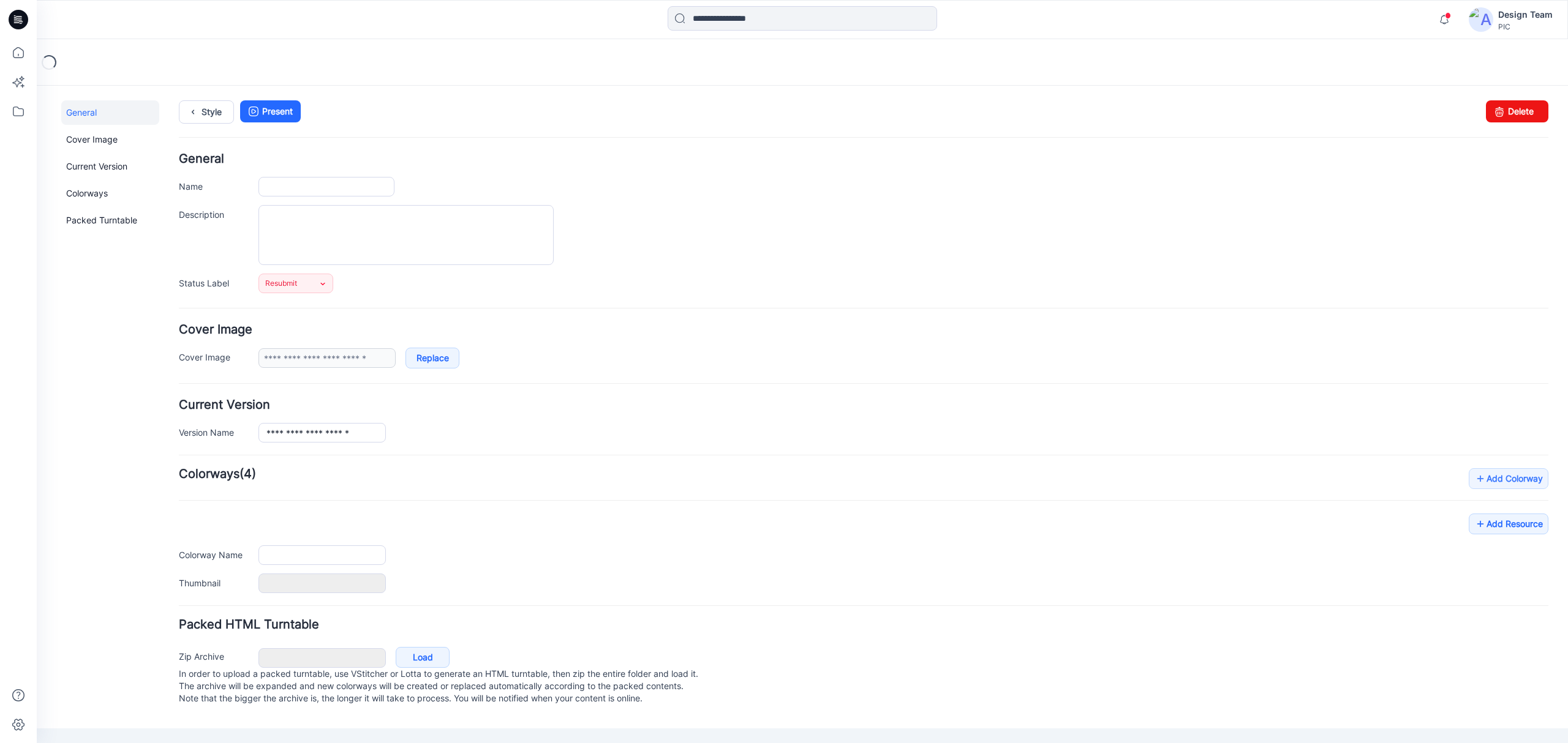
type input "**********"
